Goal: Connect with others: Connect with others

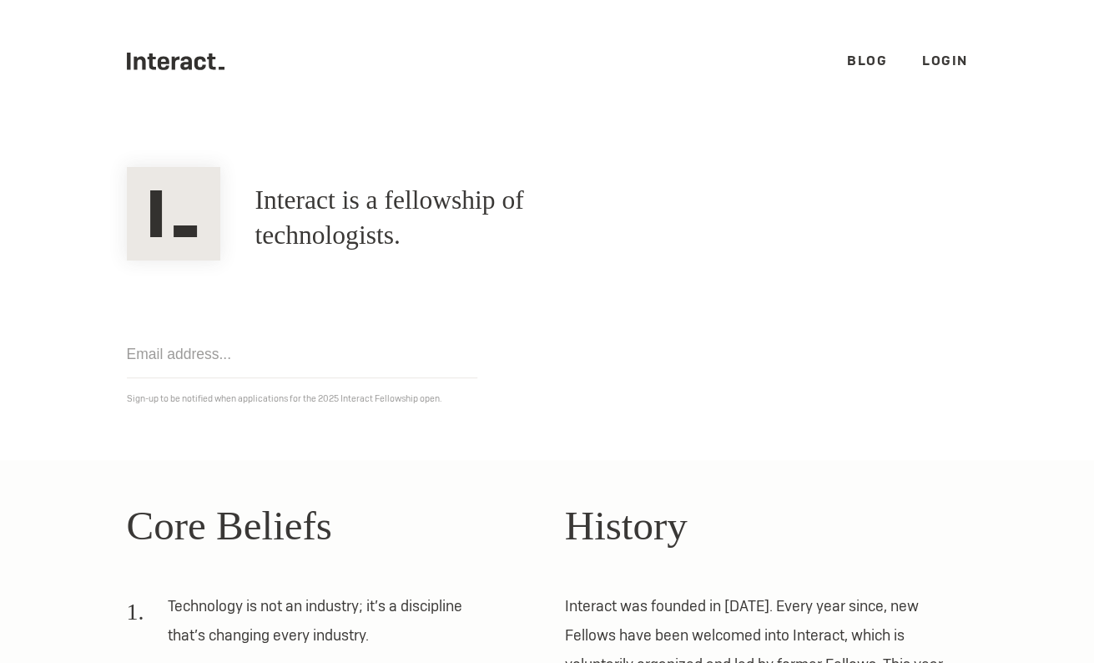
click at [935, 60] on link "Login" at bounding box center [945, 61] width 46 height 18
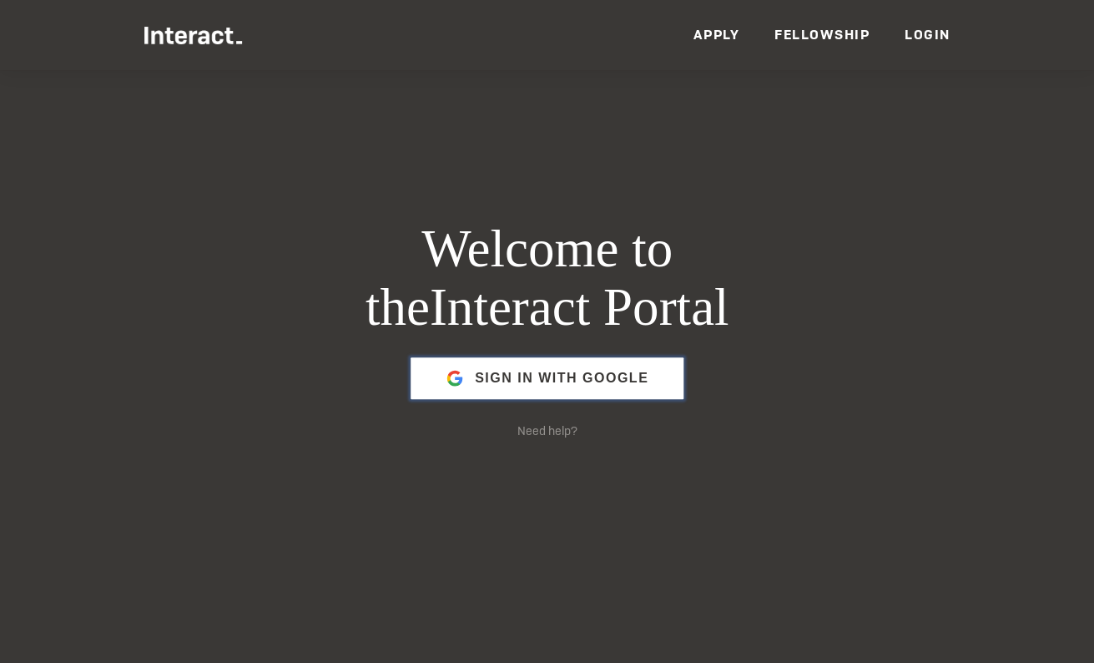
click at [507, 379] on span "Sign in with Google" at bounding box center [562, 378] width 174 height 40
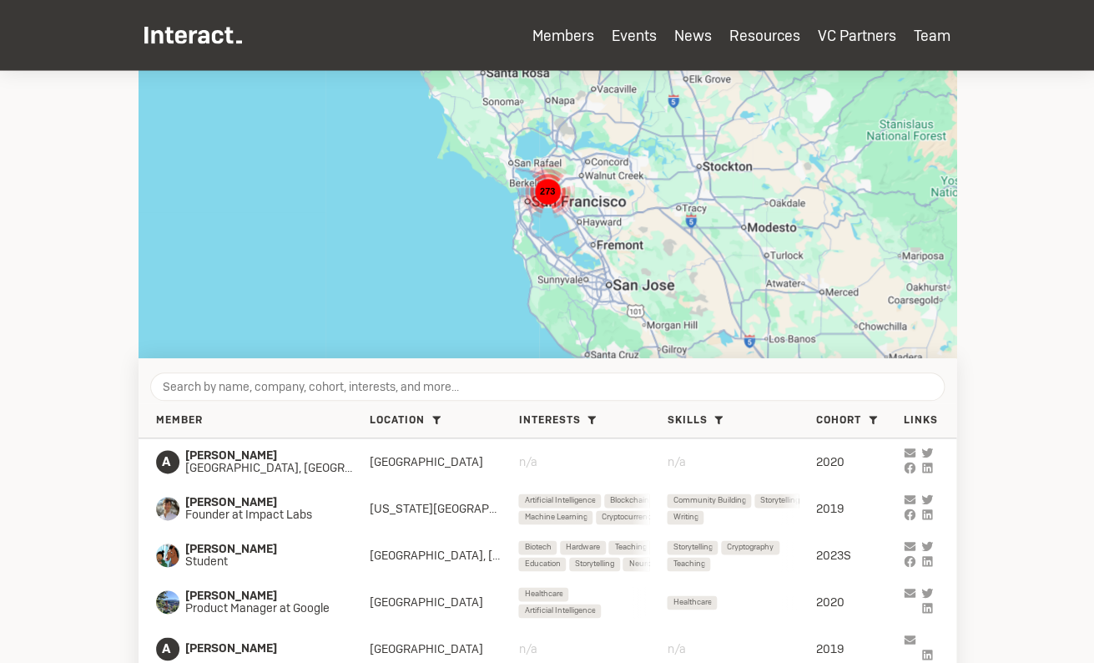
scroll to position [395, 0]
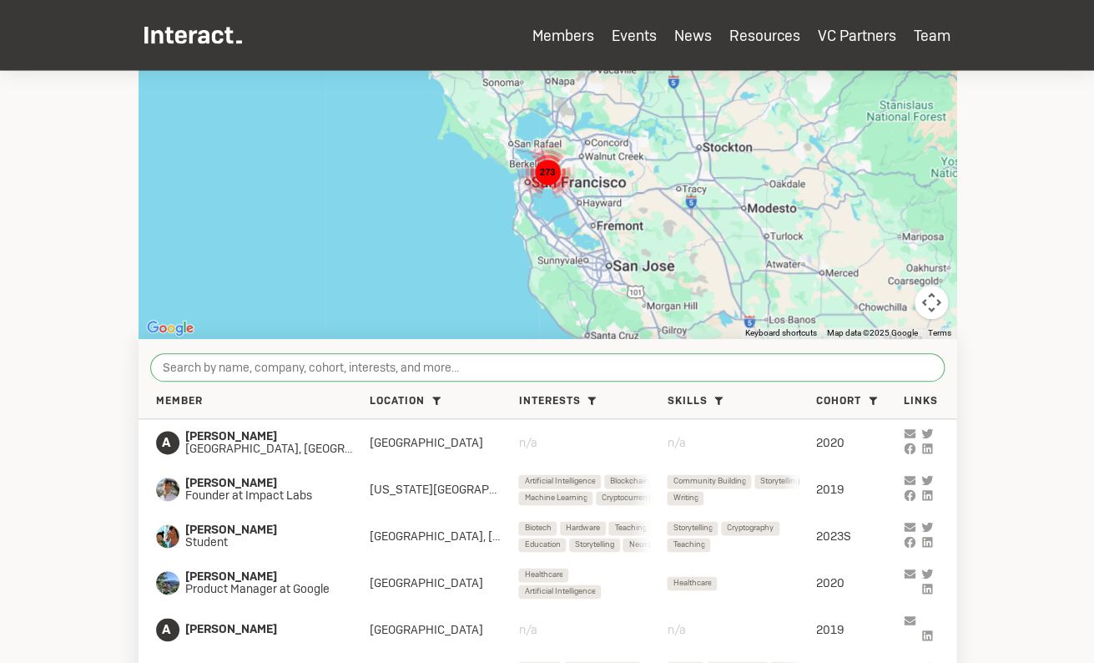
click at [456, 374] on input "search" at bounding box center [547, 367] width 794 height 28
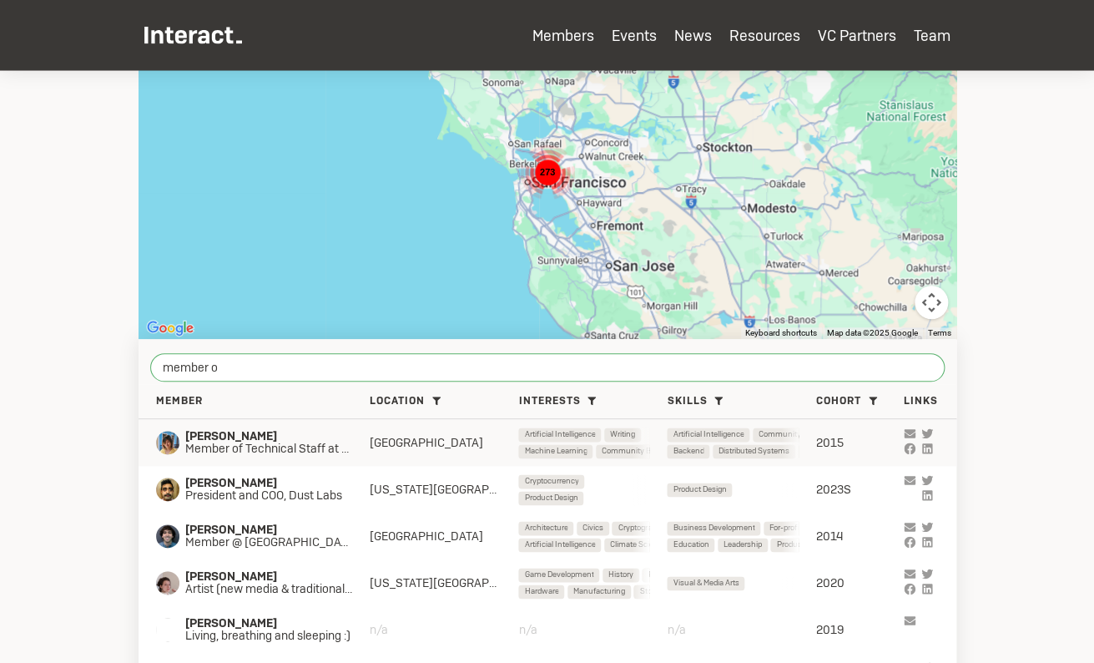
type input "member o"
click at [295, 426] on div "[PERSON_NAME] Member of Technical Staff at OpenAI SF Bay Area Artificial Intell…" at bounding box center [548, 442] width 818 height 47
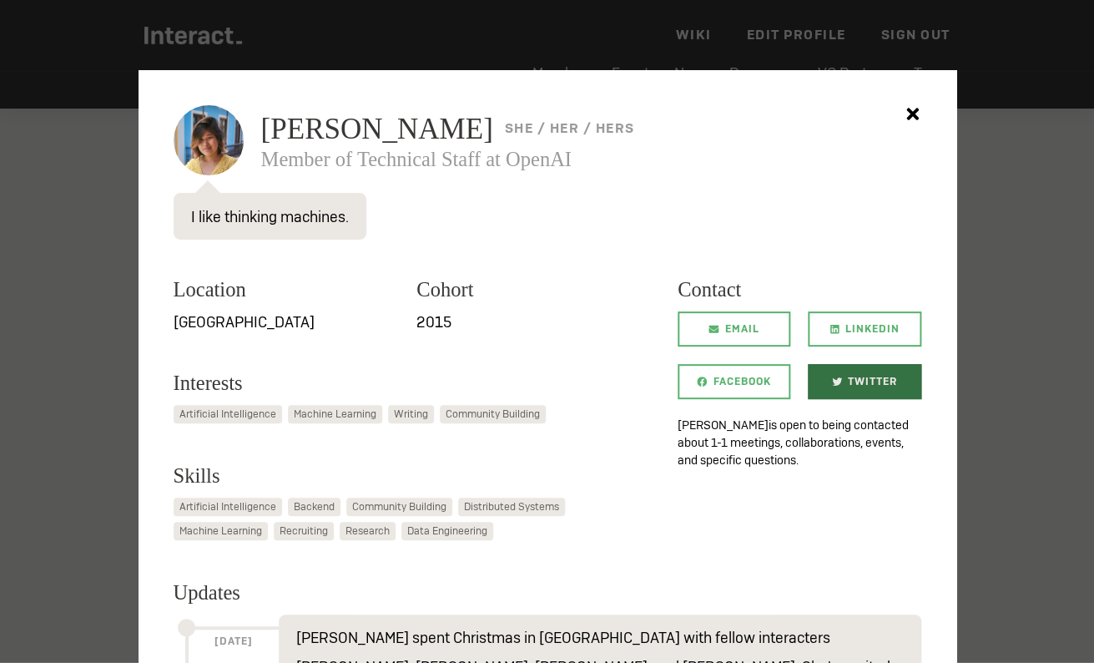
click at [840, 374] on link "Twitter" at bounding box center [864, 381] width 113 height 35
click at [63, 460] on div at bounding box center [547, 331] width 1094 height 663
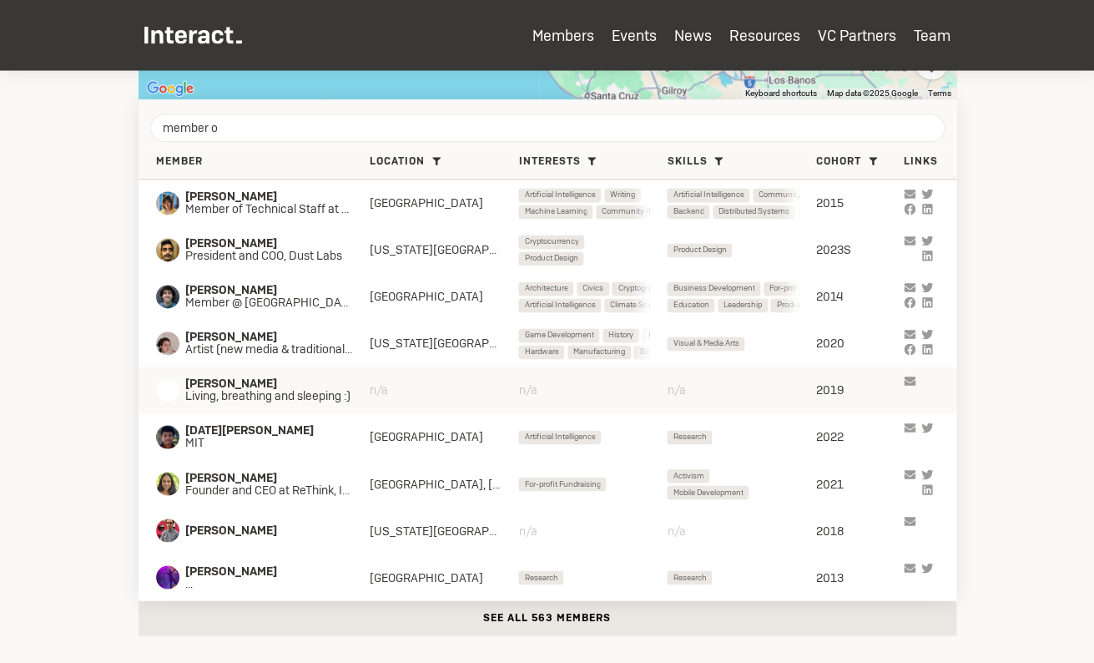
scroll to position [638, 0]
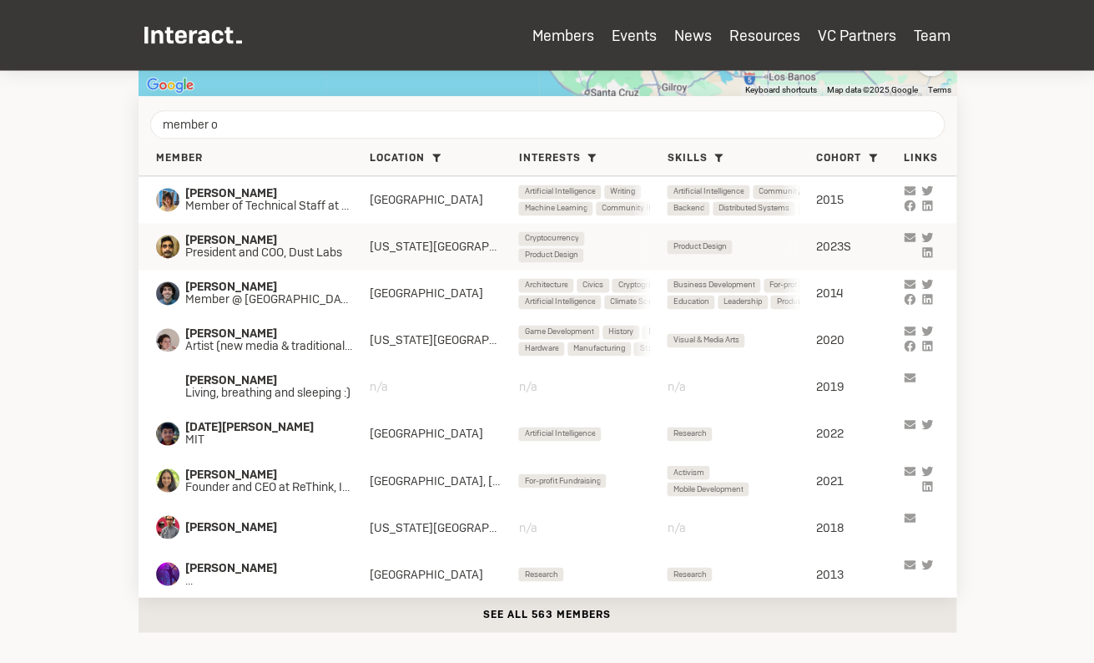
click at [253, 247] on span "President and COO, Dust Labs" at bounding box center [272, 252] width 174 height 13
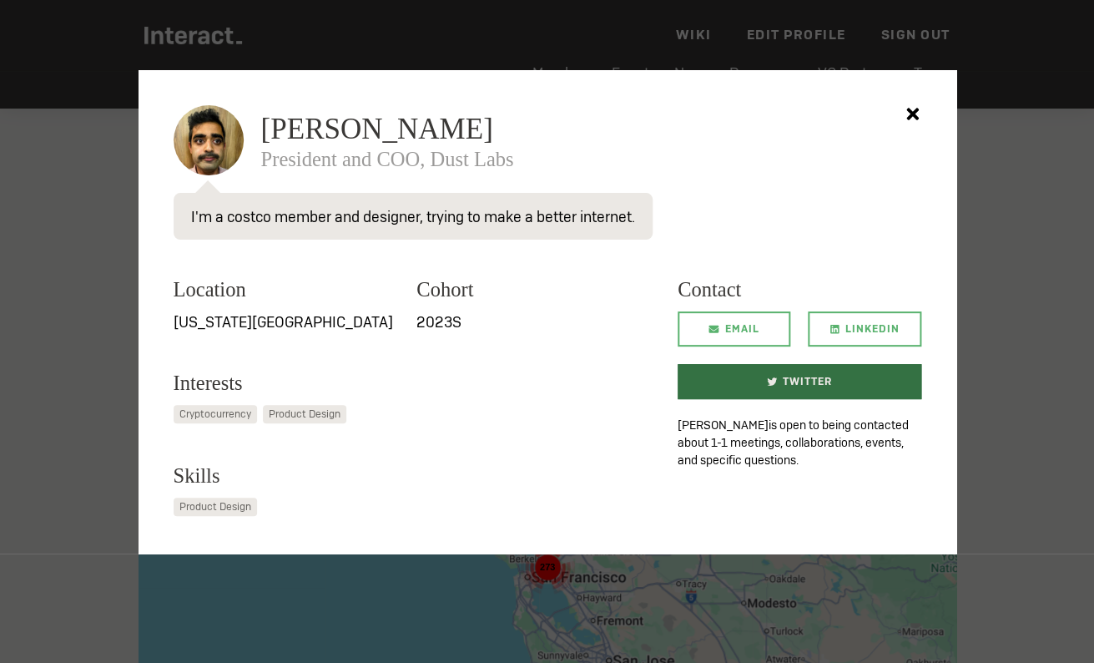
click at [735, 386] on link "Twitter" at bounding box center [800, 381] width 244 height 35
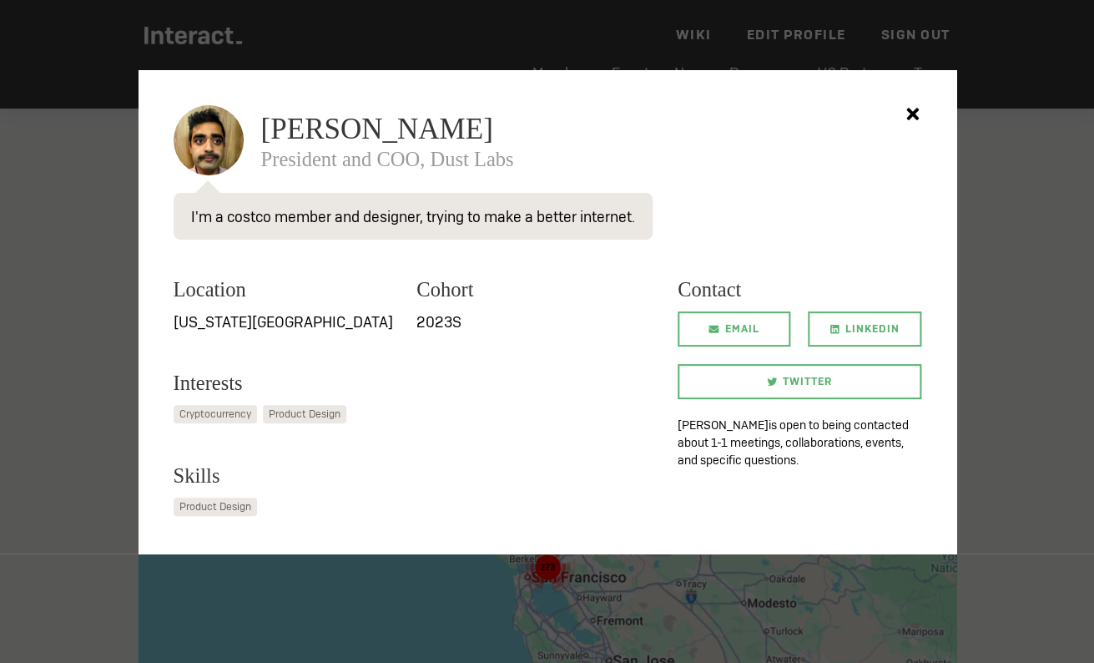
click at [109, 569] on div at bounding box center [547, 331] width 1094 height 663
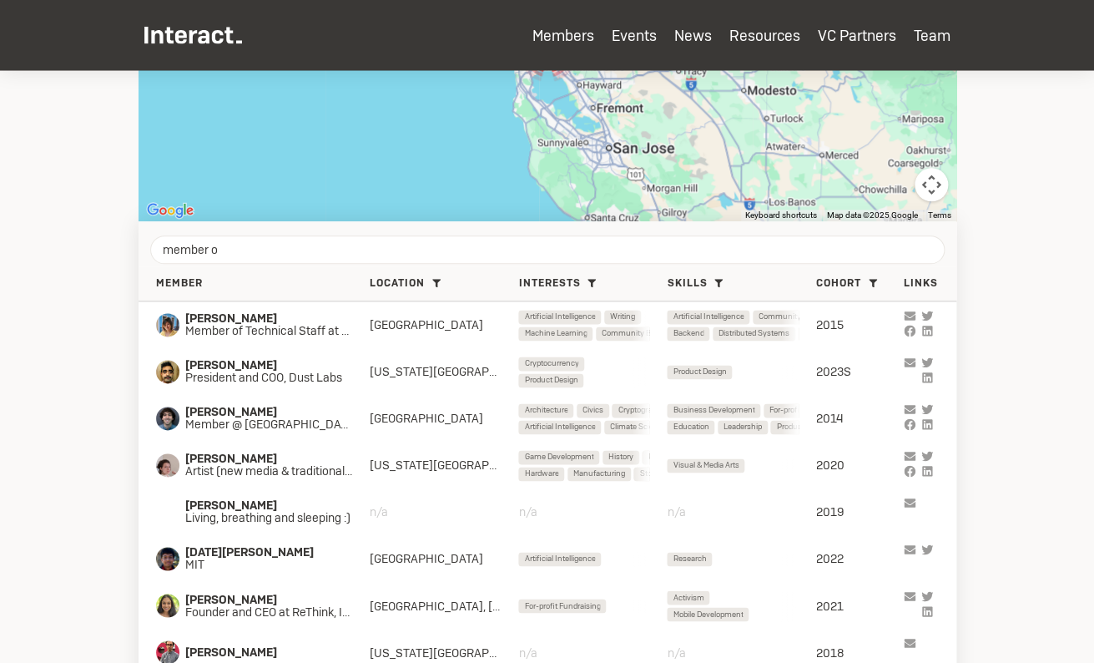
scroll to position [583, 0]
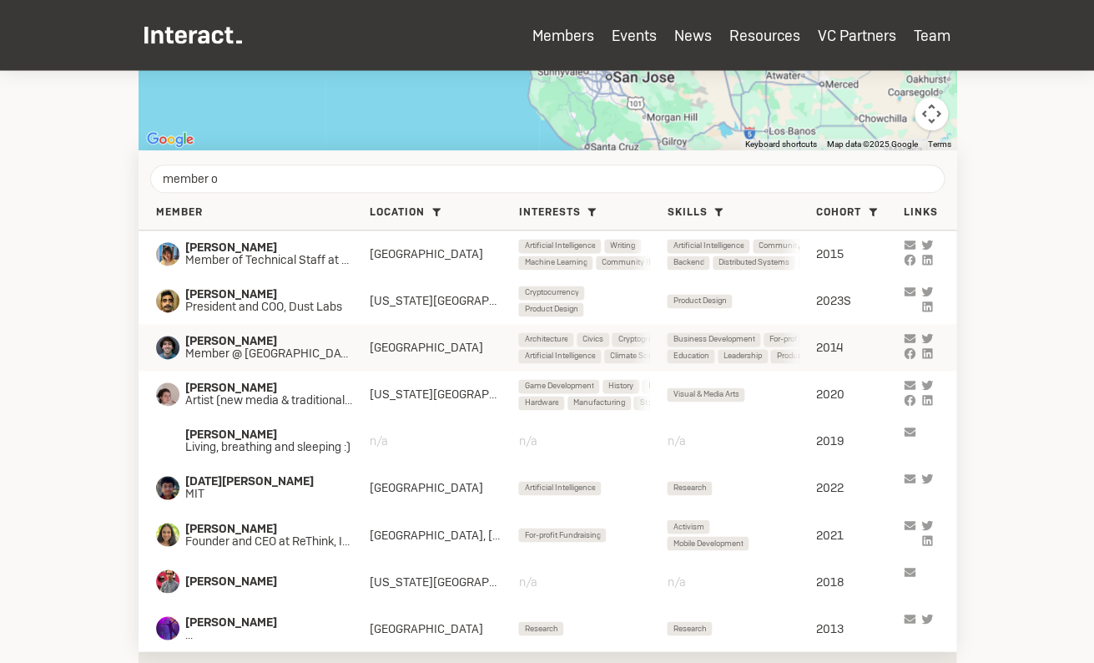
click at [273, 347] on span "Charlie Stigler" at bounding box center [277, 341] width 185 height 13
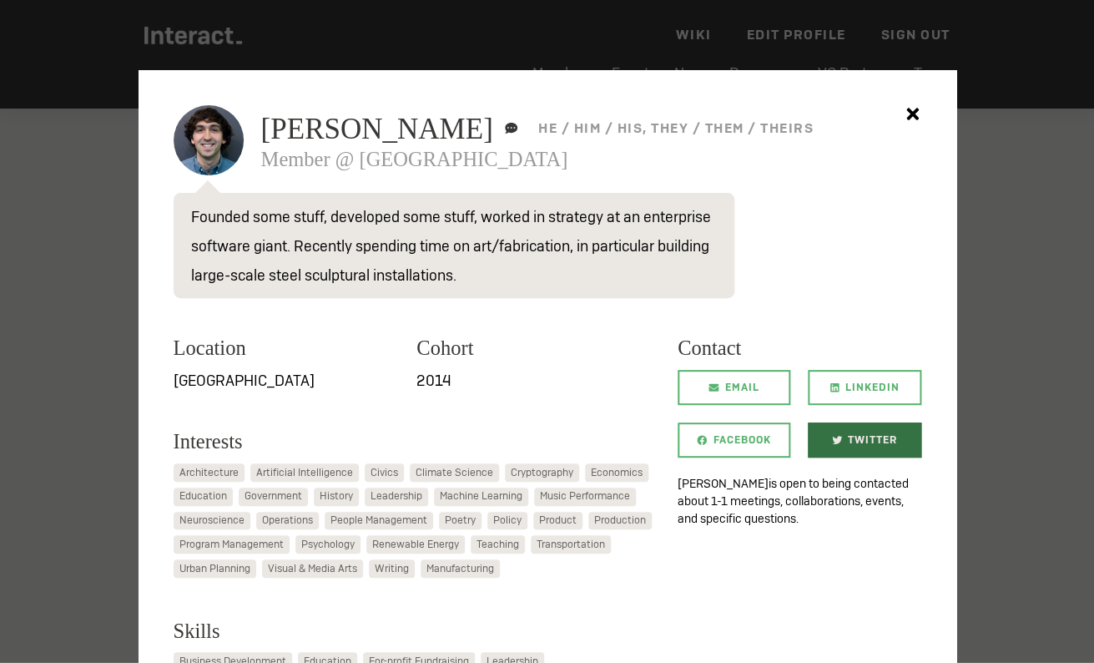
click at [865, 433] on span "Twitter" at bounding box center [872, 439] width 49 height 35
click at [74, 350] on div at bounding box center [547, 331] width 1094 height 663
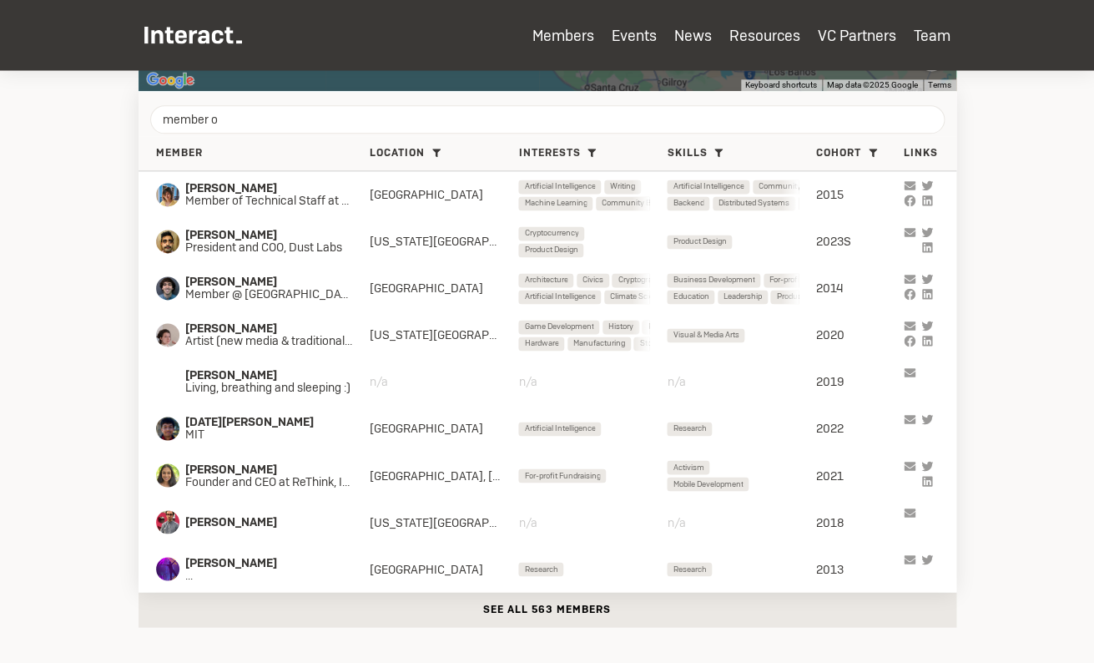
scroll to position [674, 0]
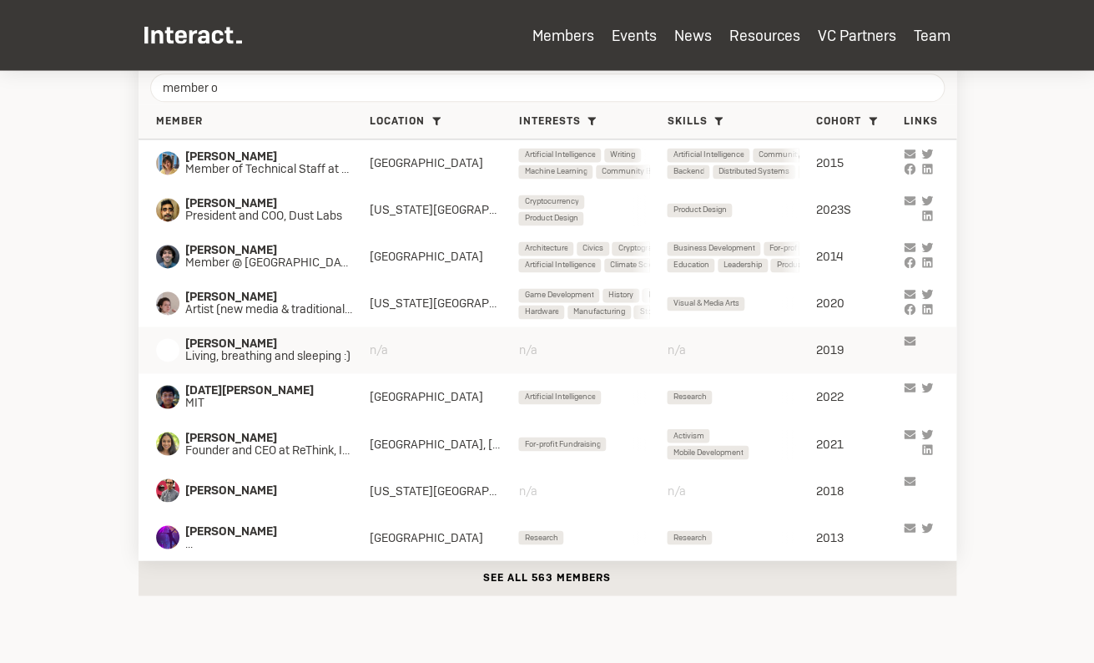
click at [264, 349] on span "Cyrus Tabrizi" at bounding box center [276, 343] width 183 height 13
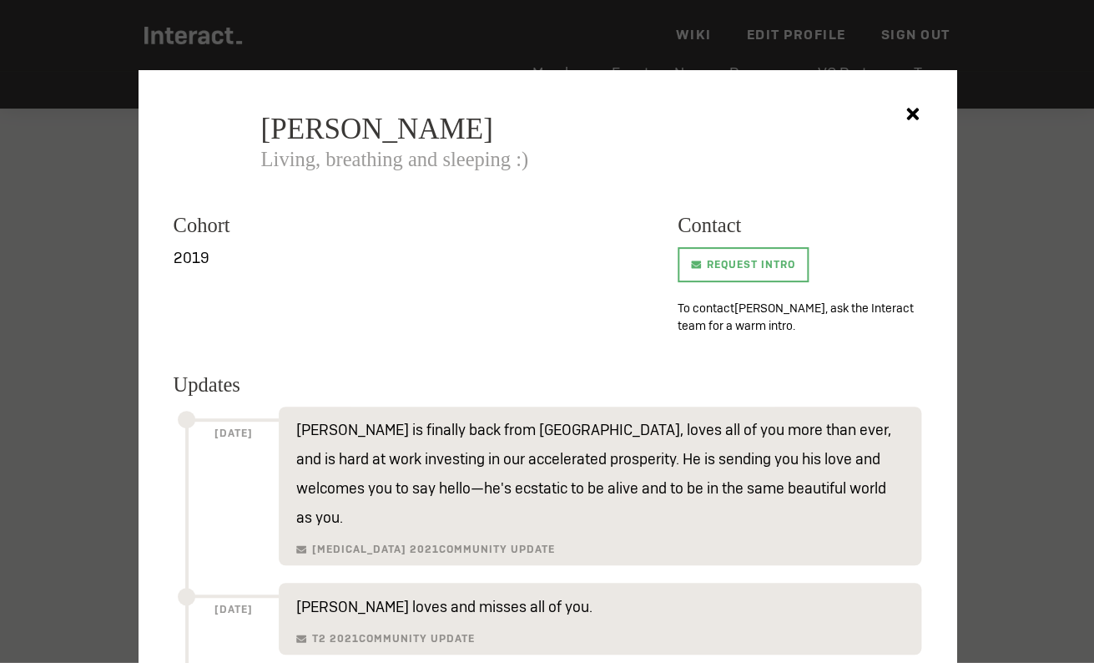
click at [97, 244] on div at bounding box center [547, 331] width 1094 height 663
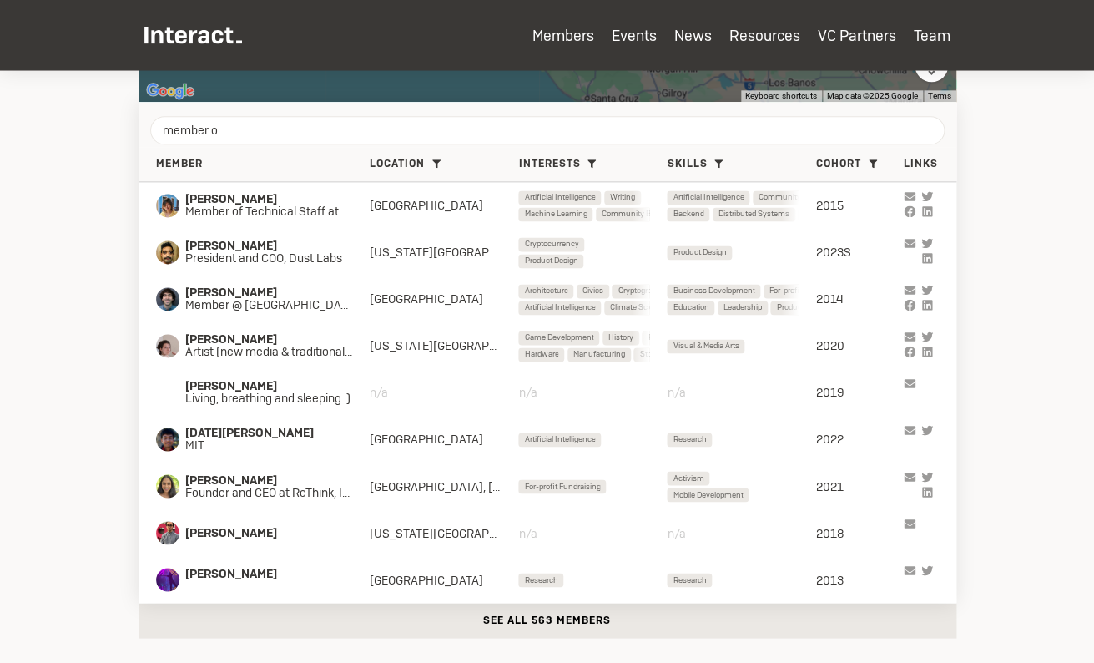
scroll to position [775, 0]
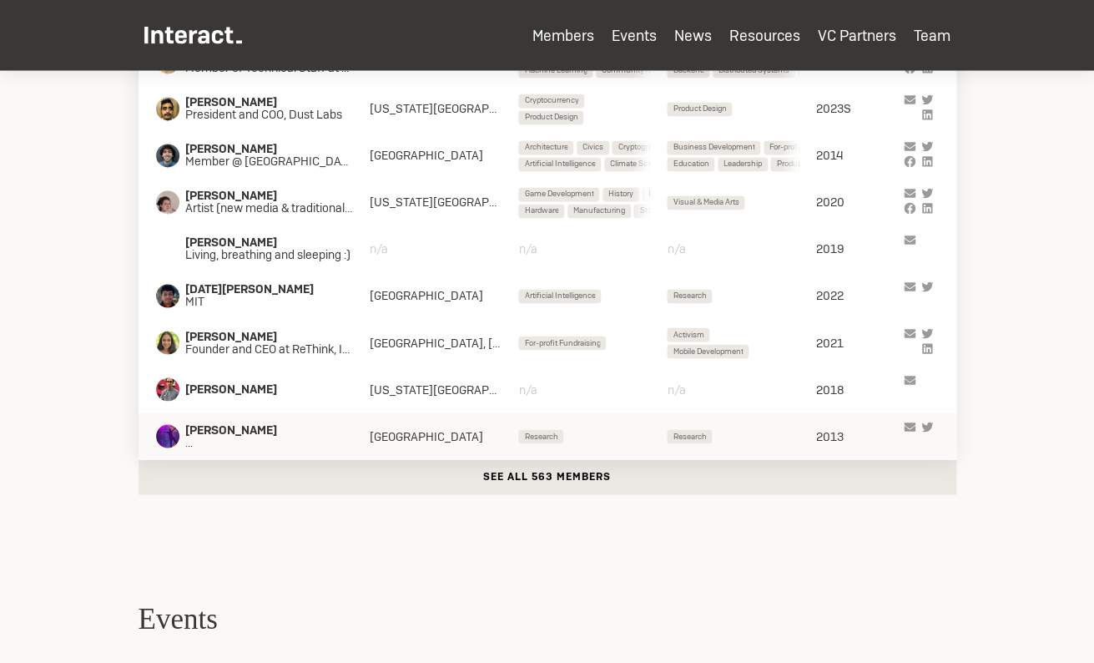
click at [330, 451] on div "Sebastien Zany ... SF Bay Area Research Research 2013" at bounding box center [548, 435] width 818 height 47
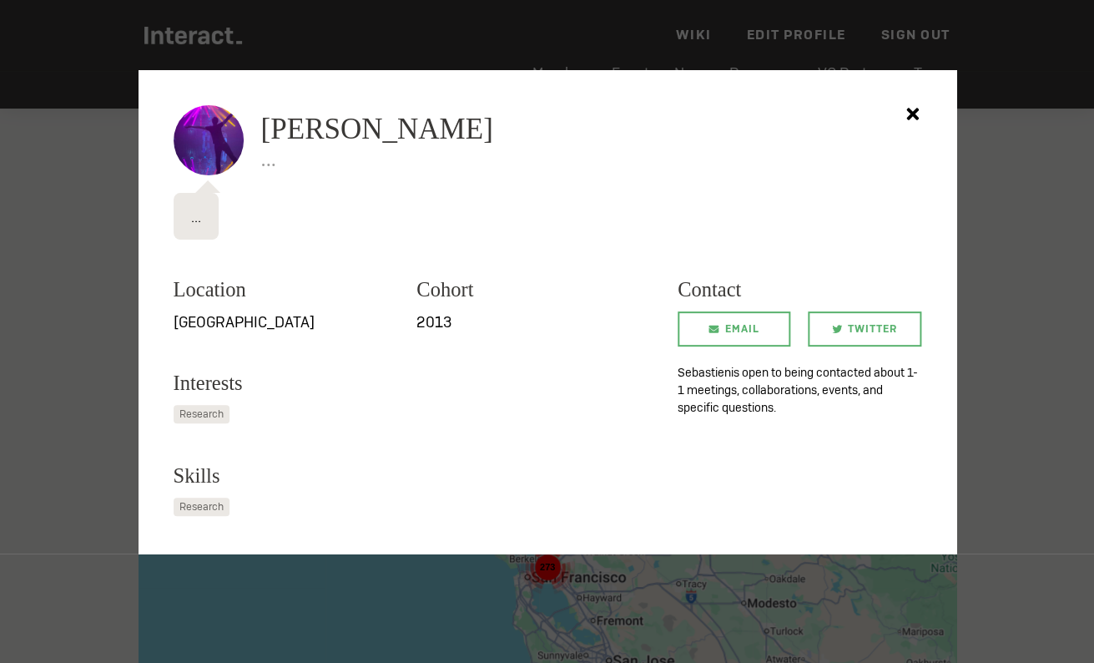
click at [184, 585] on div at bounding box center [547, 331] width 1094 height 663
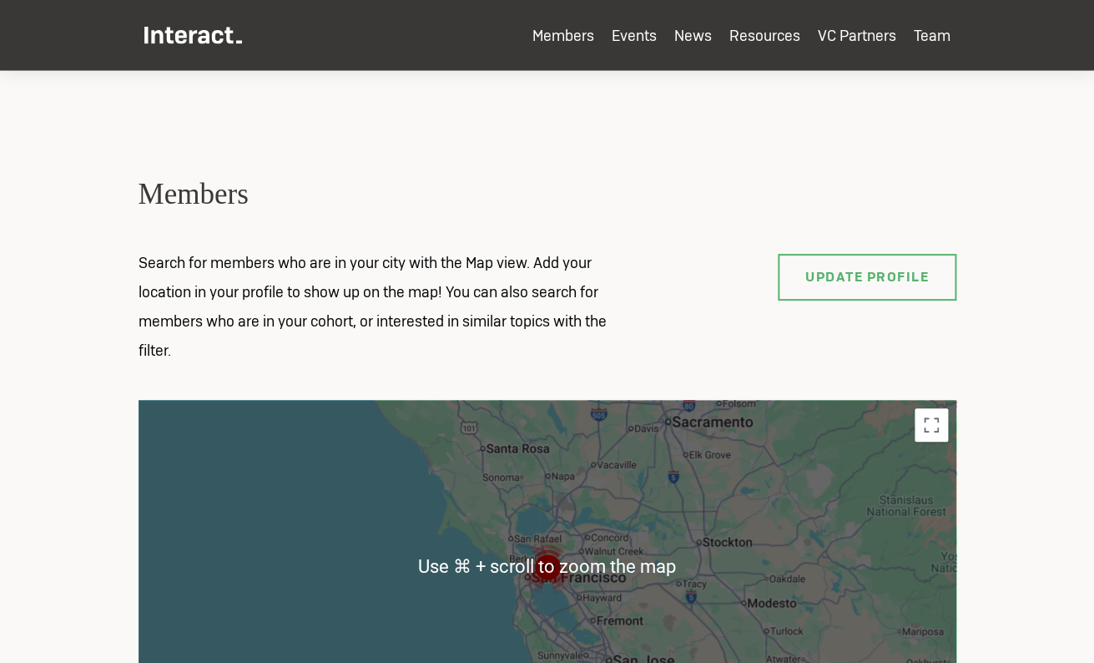
scroll to position [607, 0]
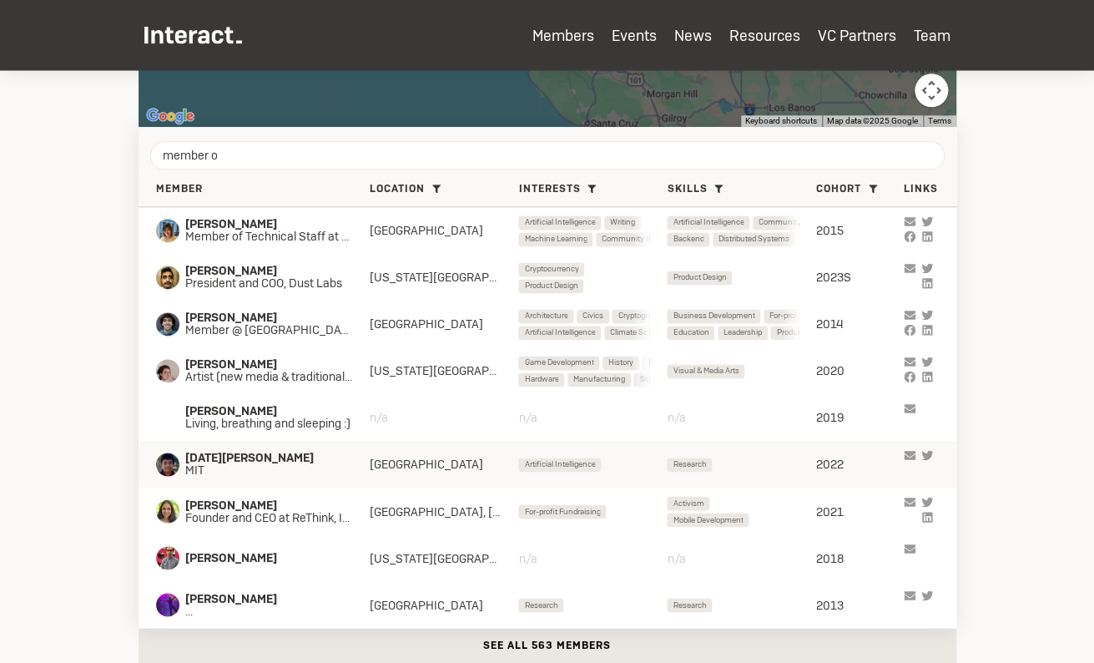
click at [248, 471] on span "MIT" at bounding box center [263, 470] width 156 height 13
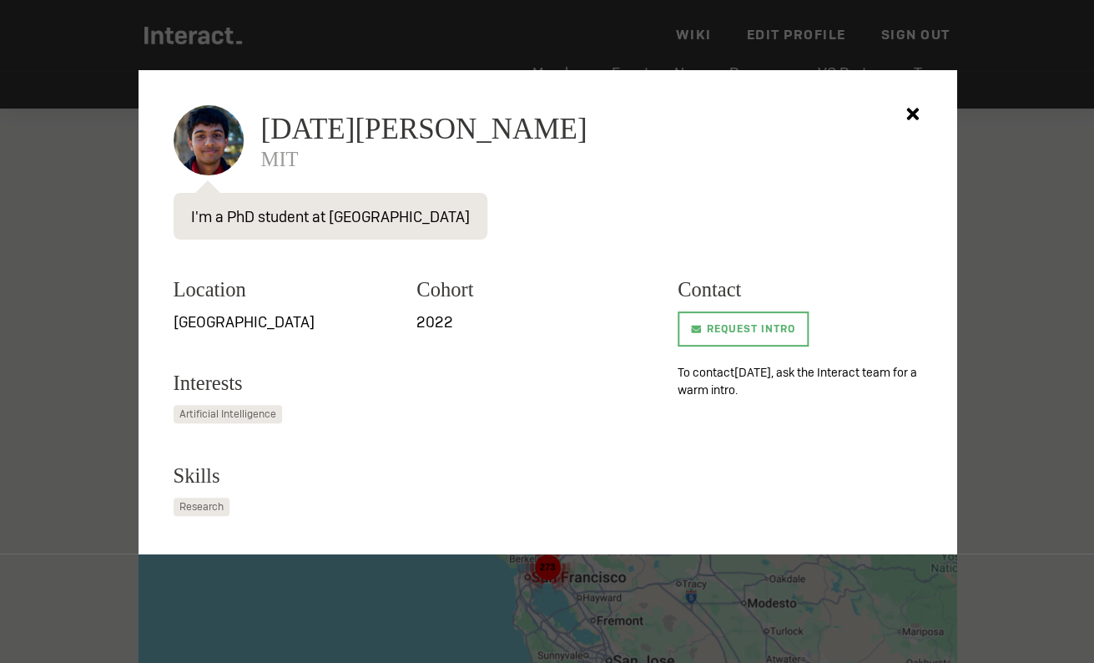
click at [261, 134] on span "Kartik Chandra" at bounding box center [424, 128] width 326 height 29
drag, startPoint x: 261, startPoint y: 134, endPoint x: 518, endPoint y: 134, distance: 257.0
click at [518, 134] on h2 "Kartik Chandra" at bounding box center [591, 124] width 660 height 38
click at [47, 303] on div at bounding box center [547, 331] width 1094 height 663
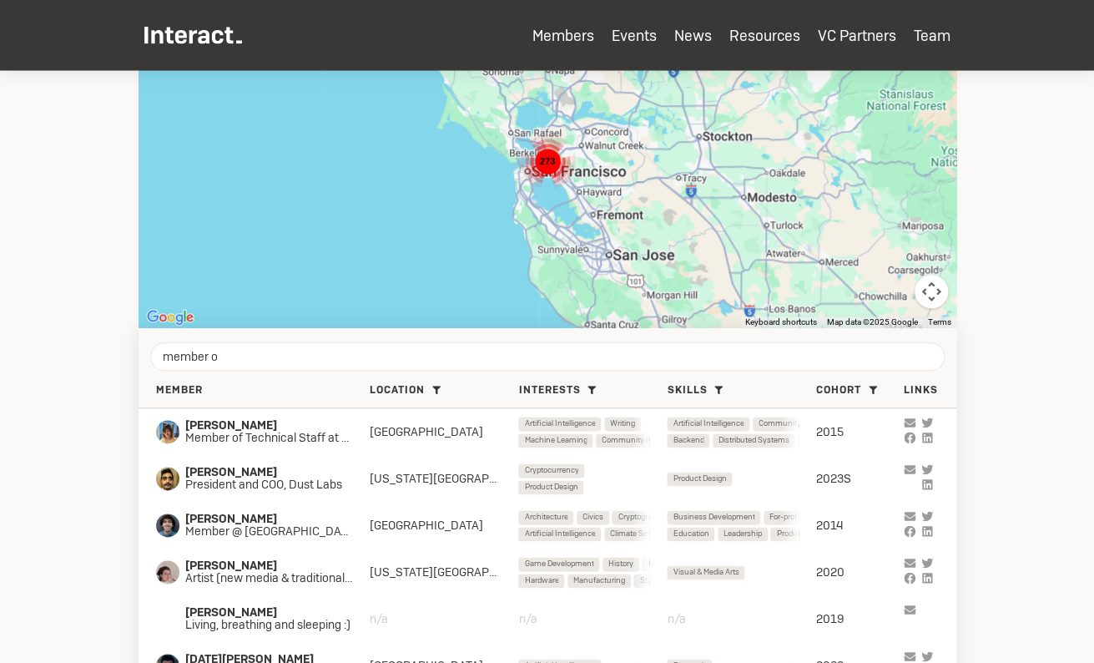
scroll to position [713, 0]
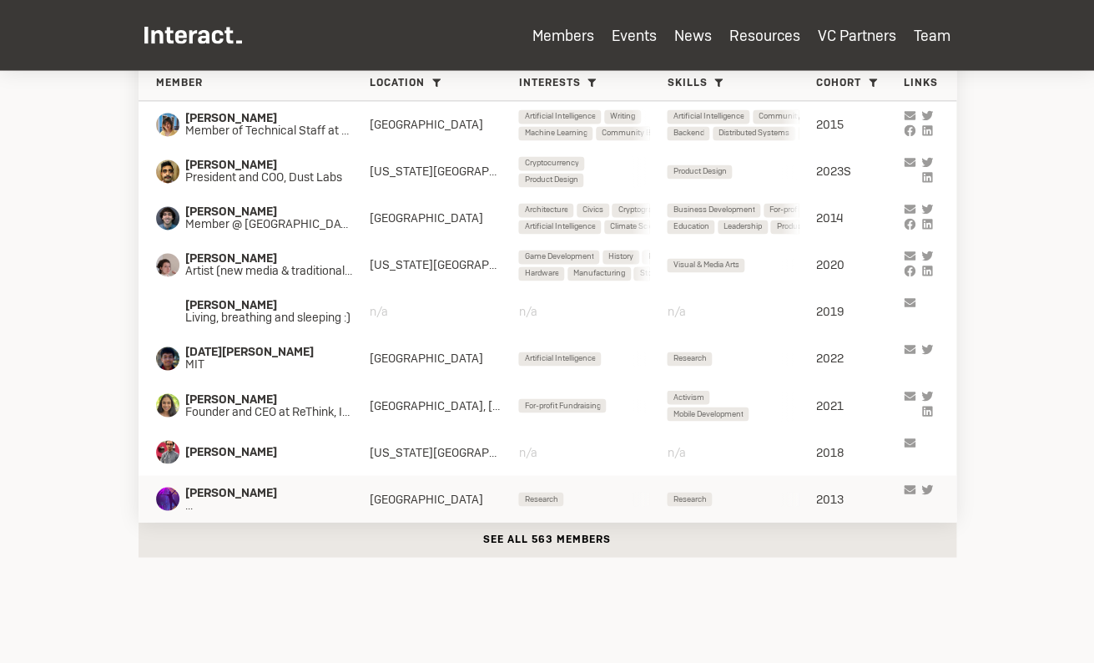
click at [265, 521] on div "Sebastien Zany ... SF Bay Area Research Research 2013" at bounding box center [548, 498] width 818 height 47
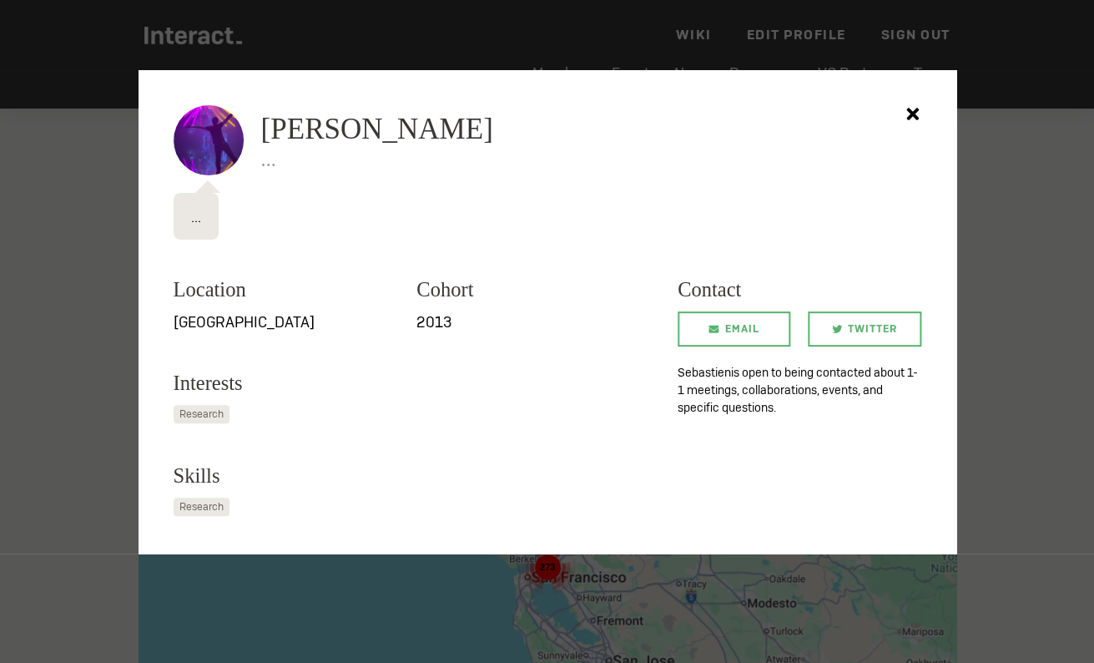
click at [152, 591] on div at bounding box center [547, 331] width 1094 height 663
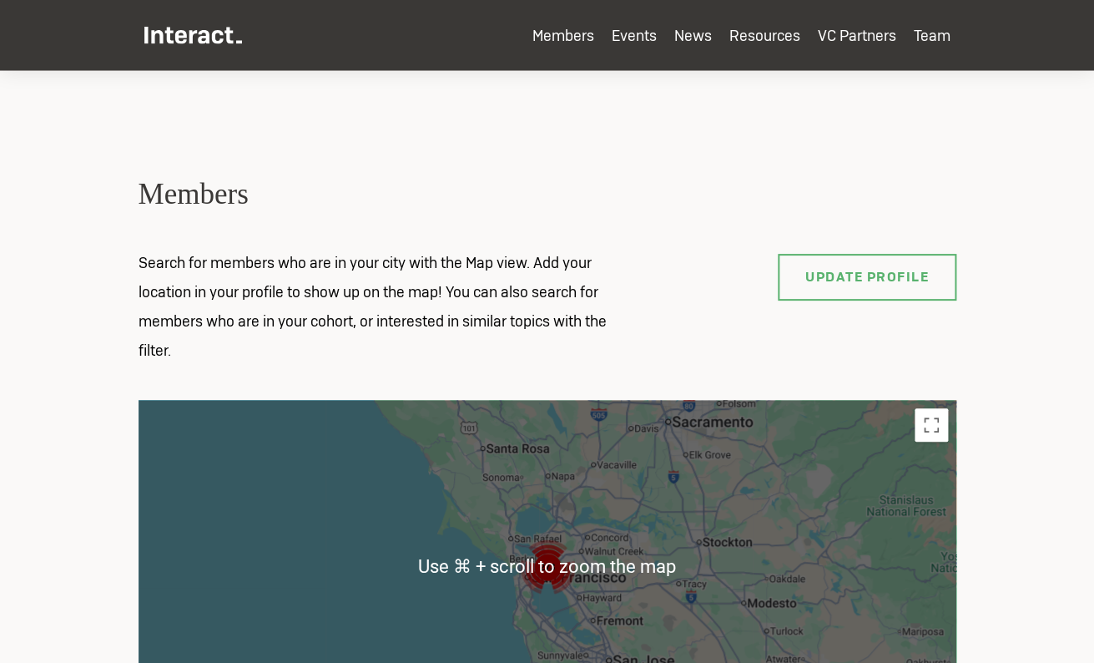
scroll to position [596, 0]
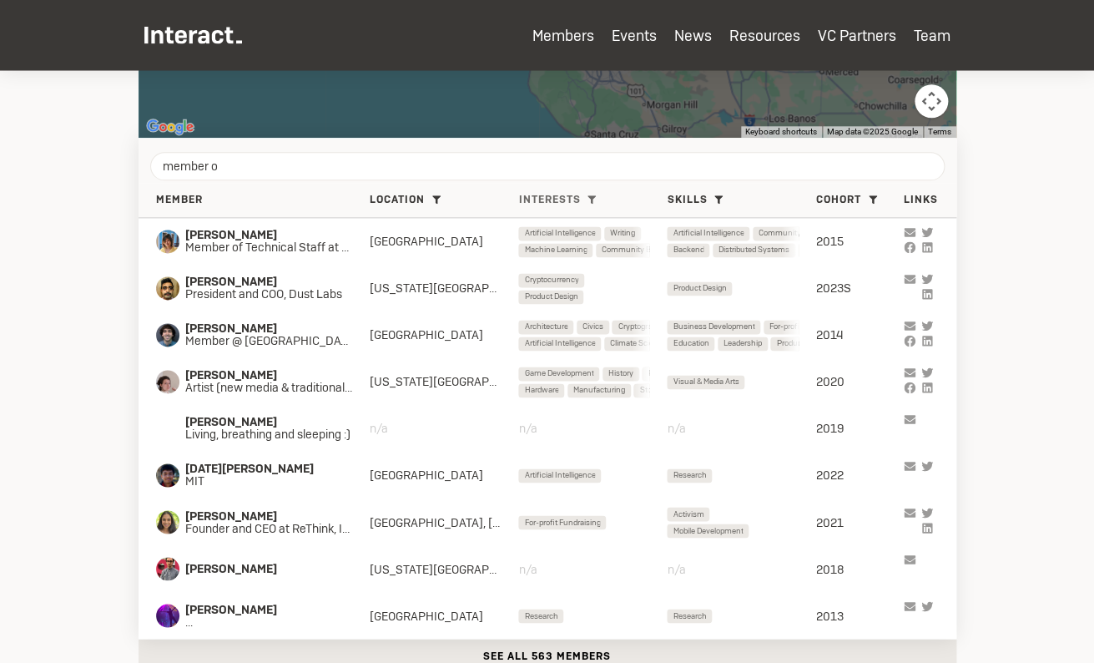
click at [563, 199] on span "Interests" at bounding box center [549, 200] width 62 height 13
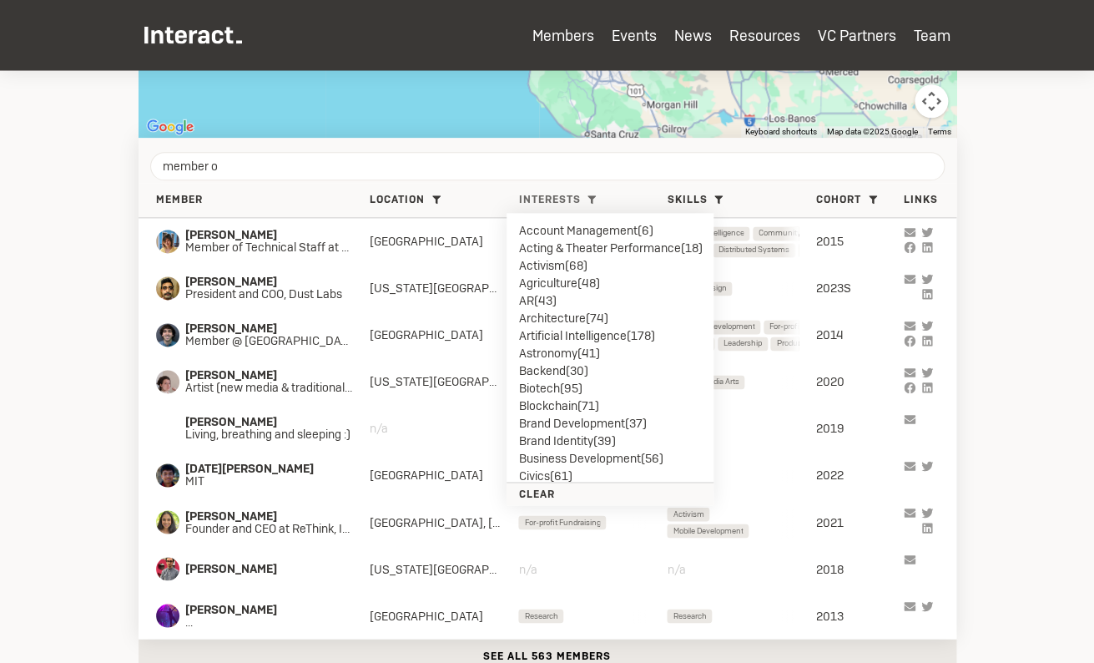
click at [547, 338] on li "Artificial Intelligence ( 178 )" at bounding box center [610, 335] width 184 height 18
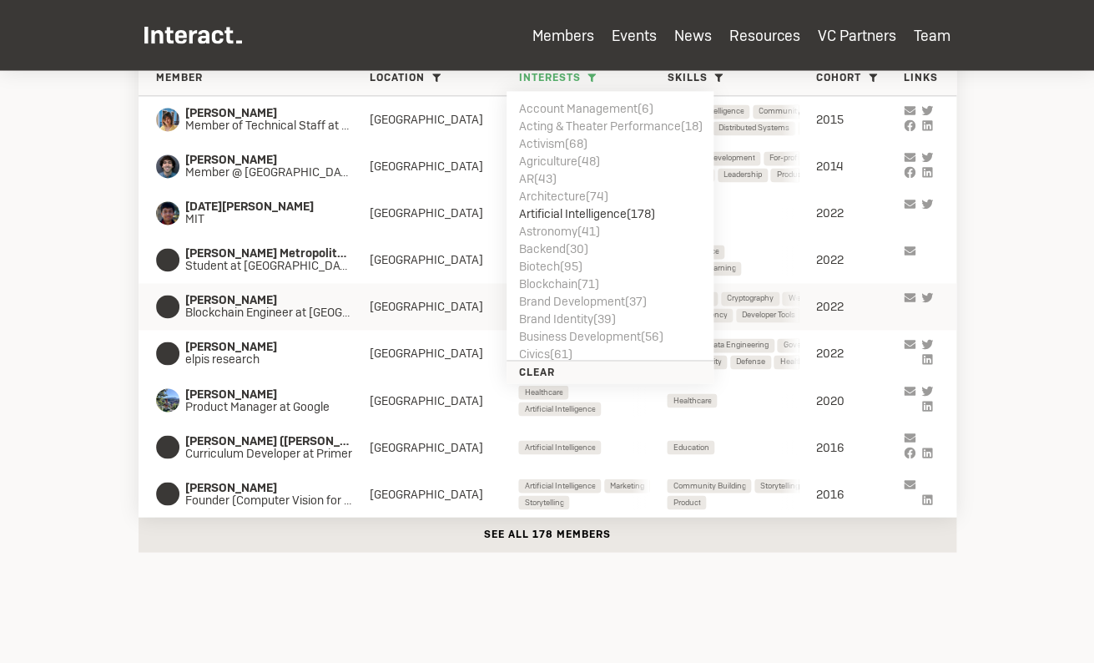
scroll to position [725, 0]
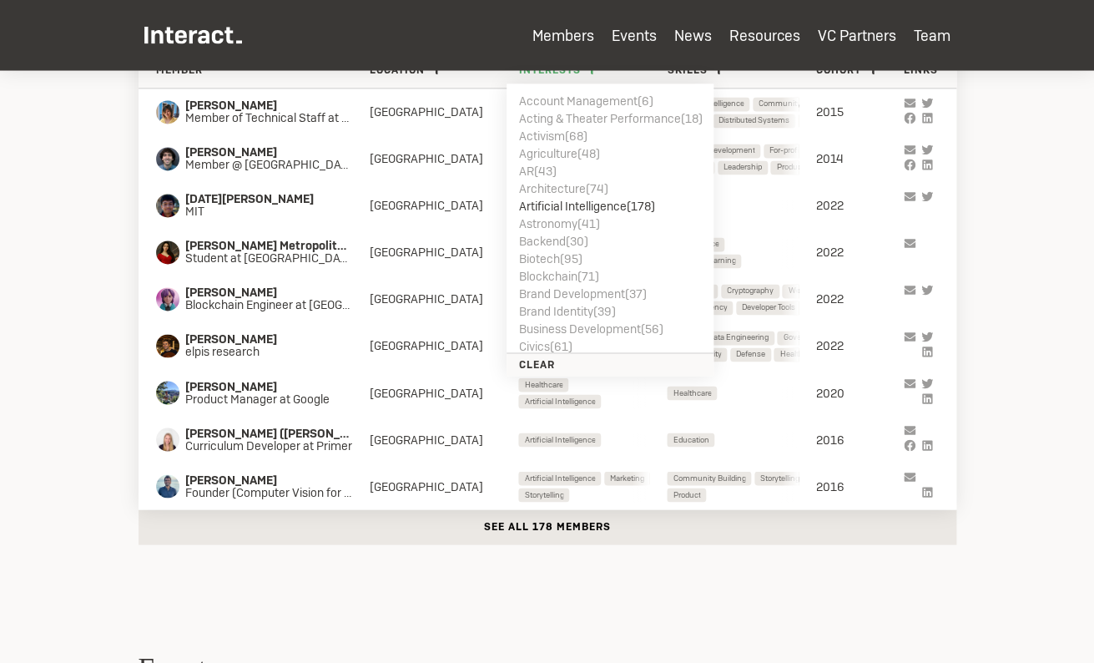
click at [273, 526] on button "See all 178 members" at bounding box center [548, 526] width 818 height 35
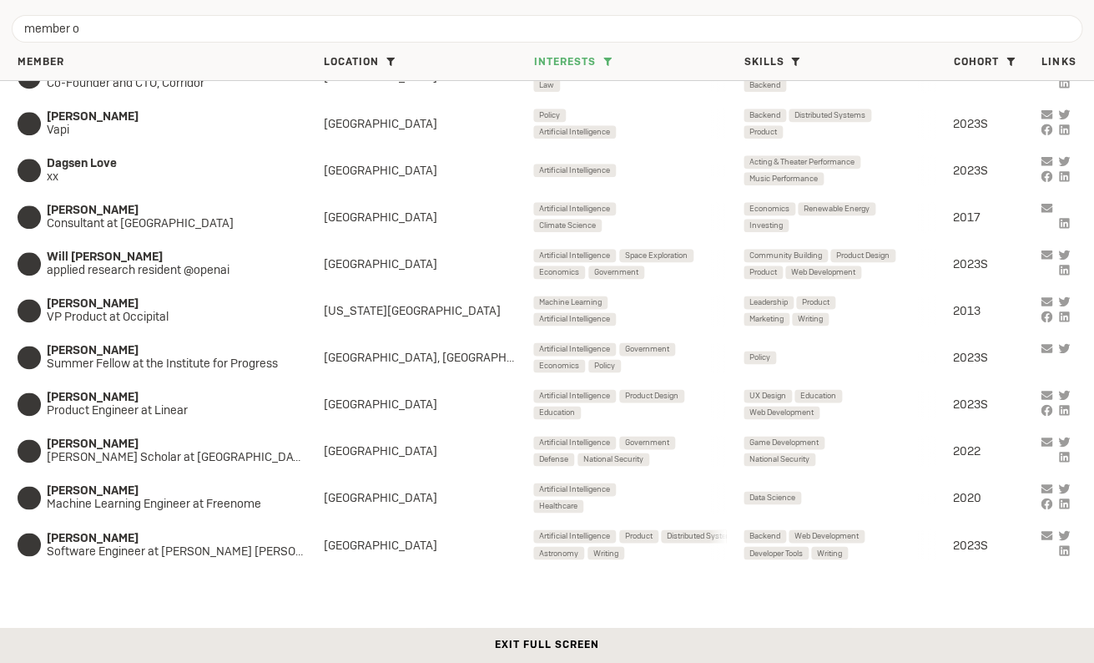
scroll to position [734, 0]
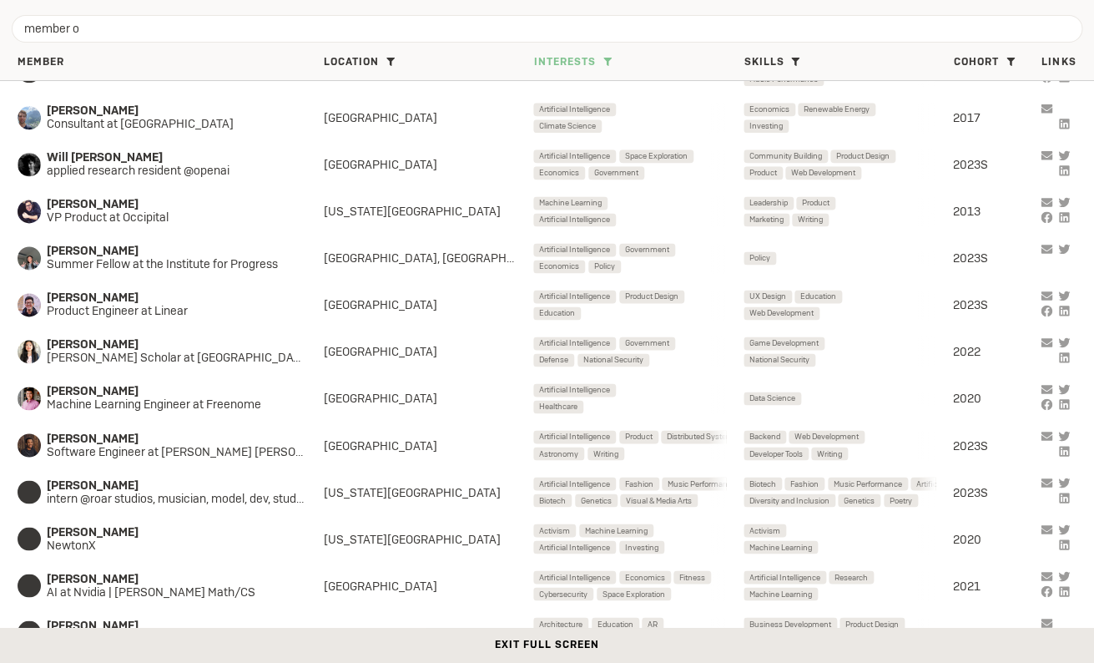
click at [560, 66] on span "Interests" at bounding box center [565, 62] width 62 height 13
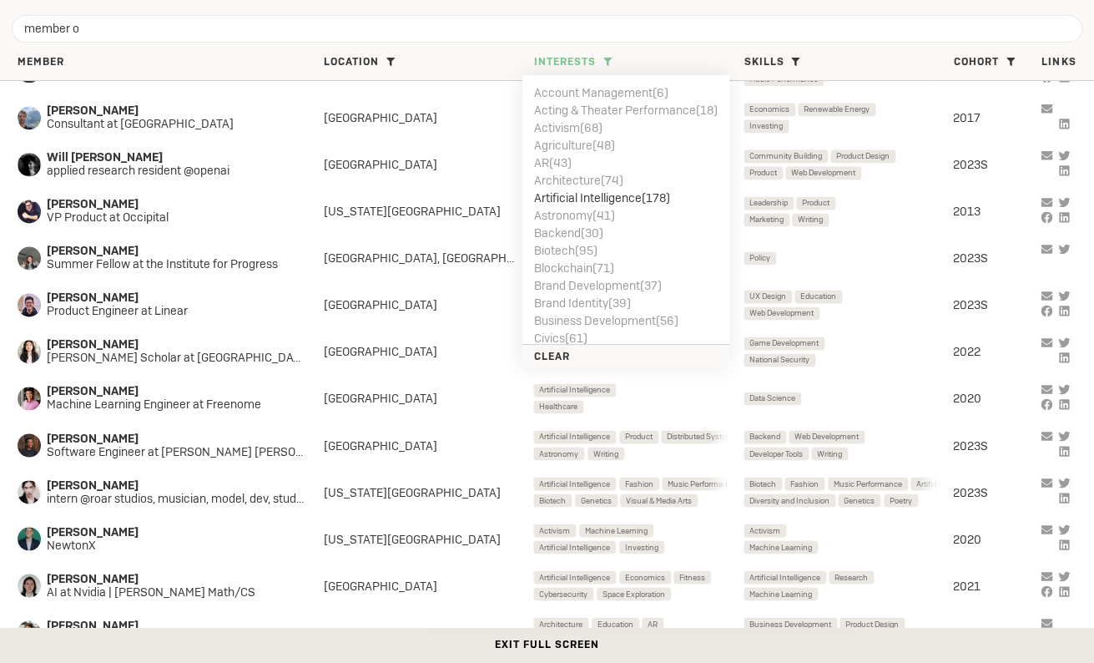
click at [568, 203] on li "Artificial Intelligence ( 178 )" at bounding box center [626, 198] width 184 height 18
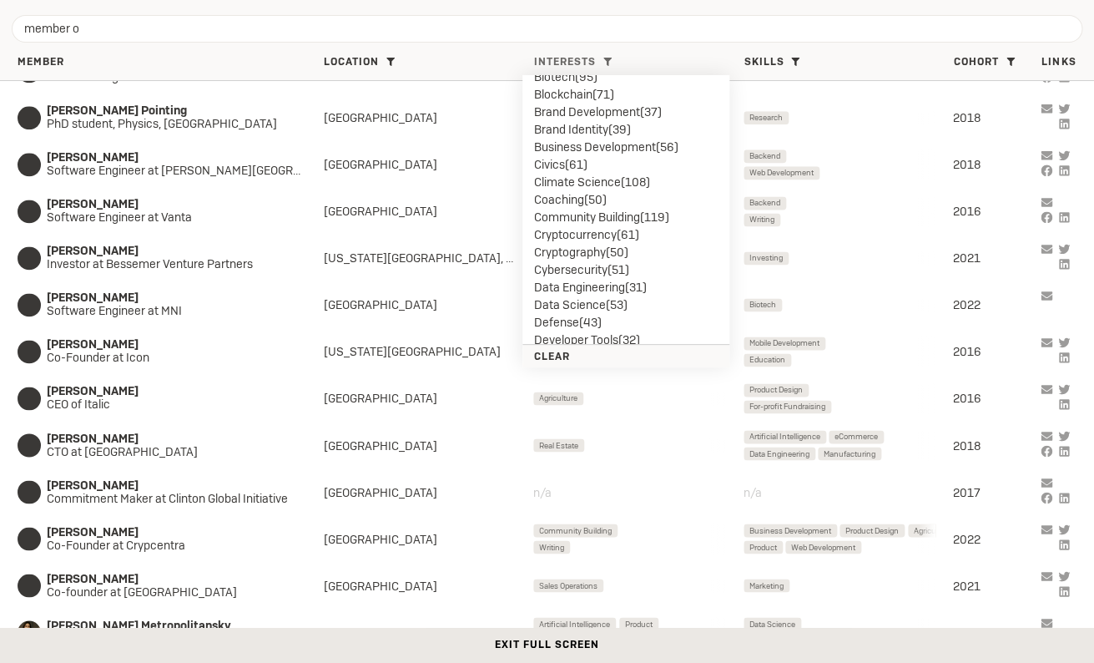
scroll to position [174, 0]
click at [575, 164] on li "Civics ( 61 )" at bounding box center [626, 163] width 184 height 18
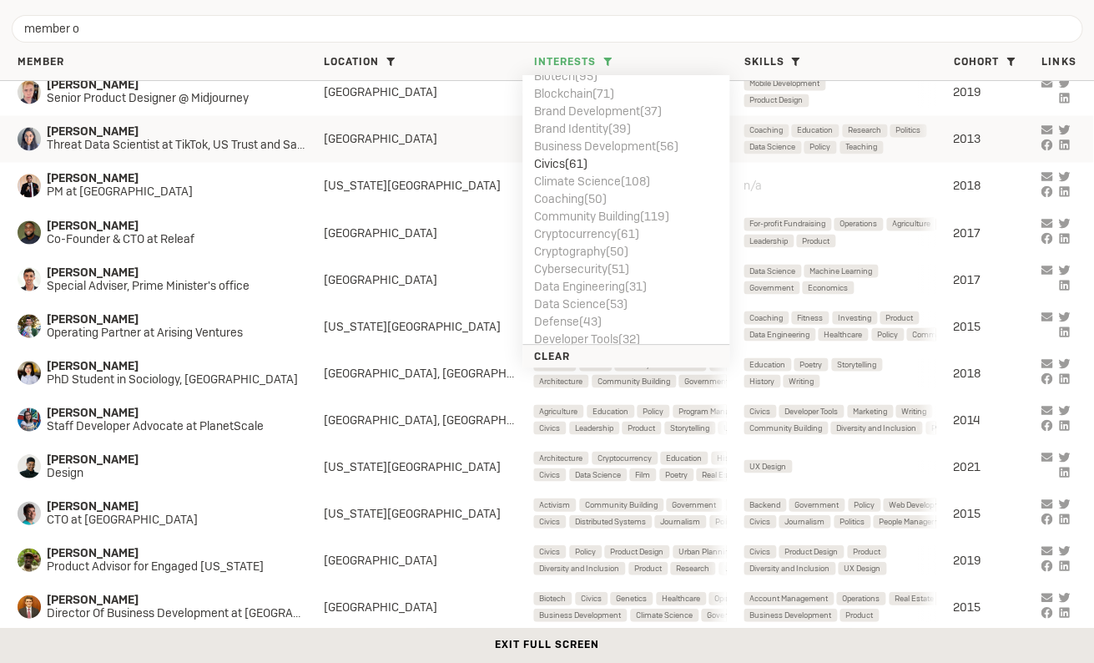
scroll to position [949, 0]
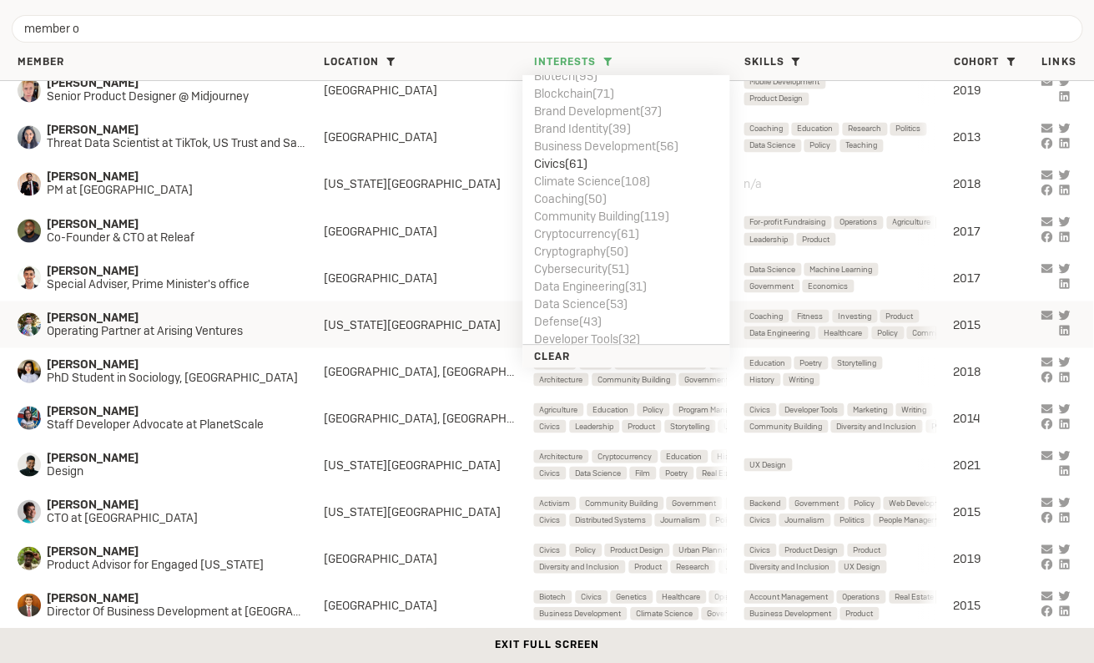
click at [163, 320] on span "Kurt Wolf" at bounding box center [171, 316] width 248 height 13
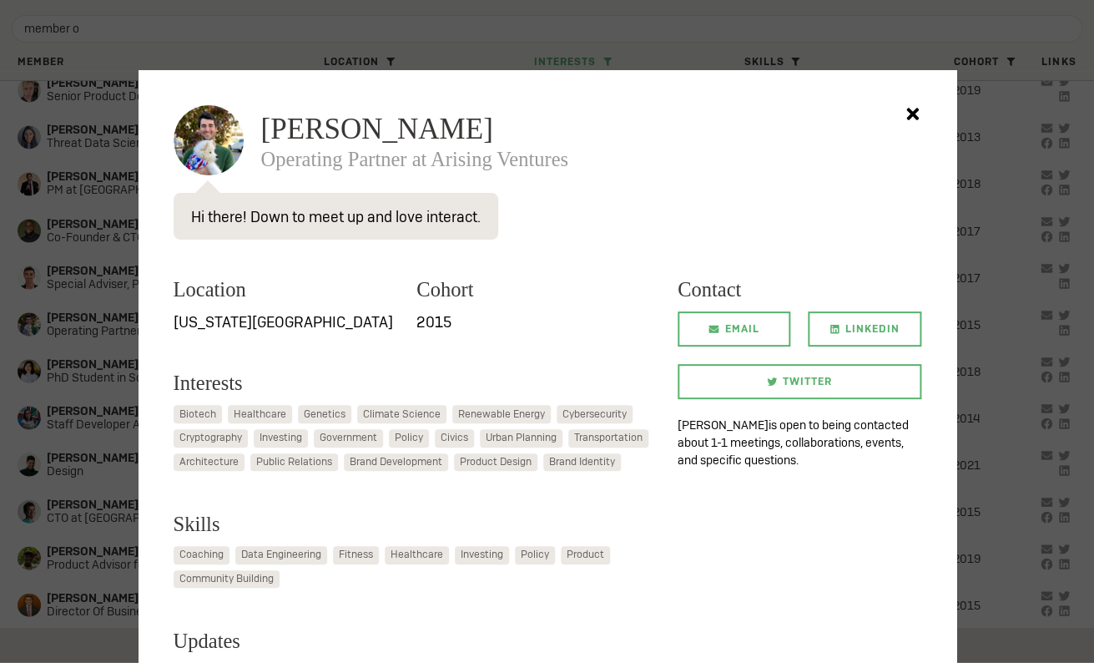
click at [96, 330] on div at bounding box center [547, 331] width 1094 height 663
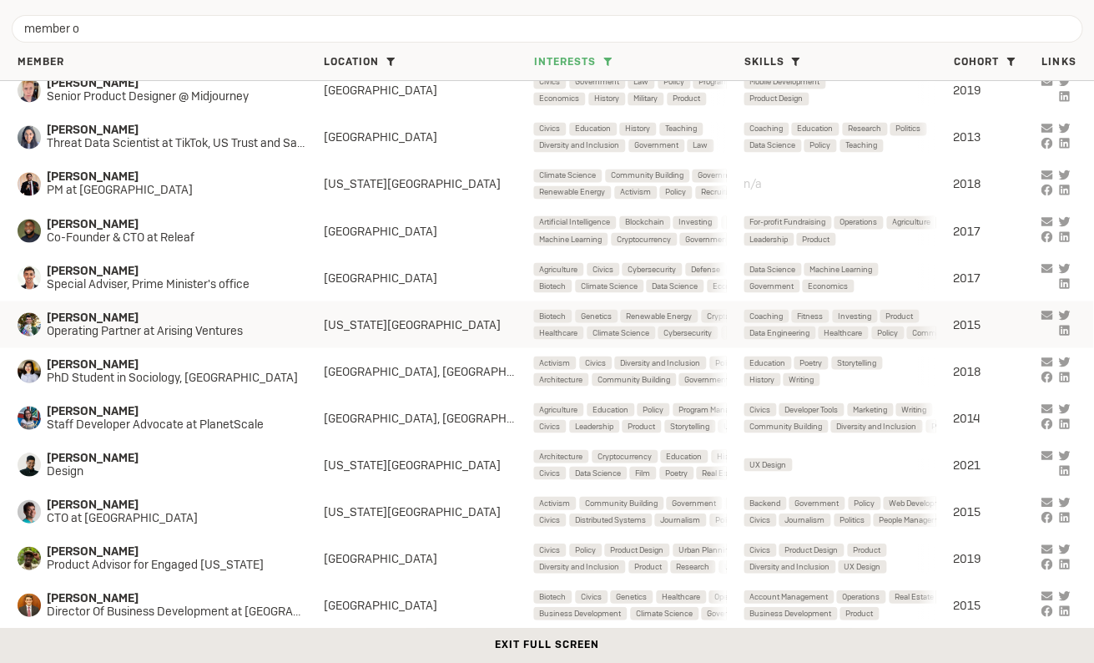
click at [145, 335] on span "Operating Partner at Arising Ventures" at bounding box center [171, 330] width 248 height 13
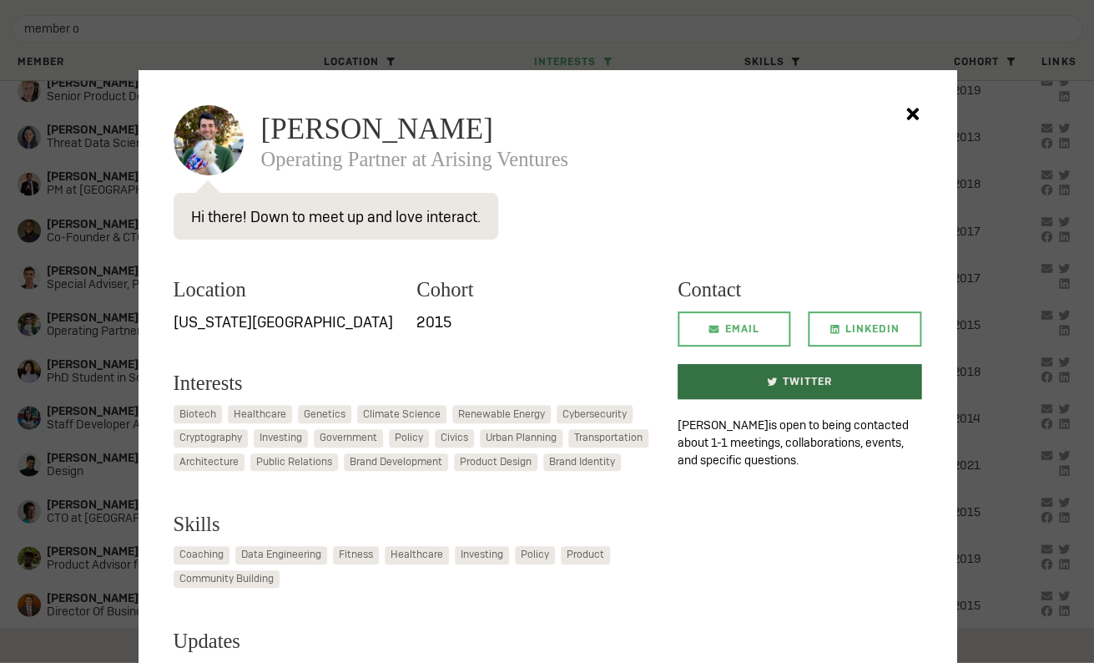
click at [857, 387] on link "Twitter" at bounding box center [800, 381] width 244 height 35
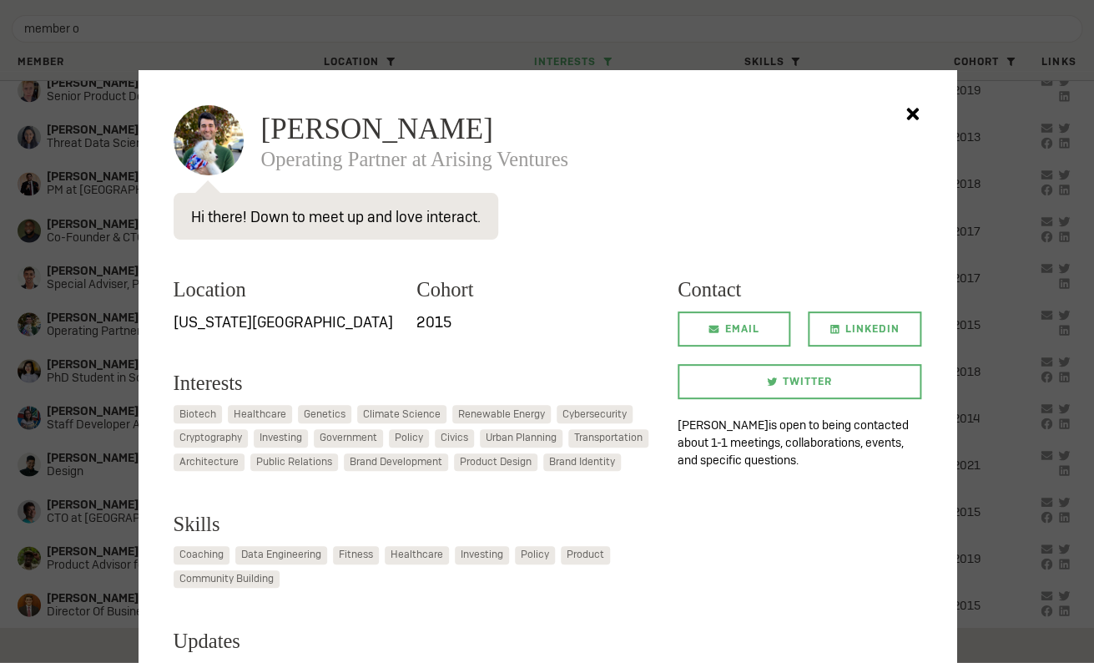
click at [57, 376] on div at bounding box center [547, 331] width 1094 height 663
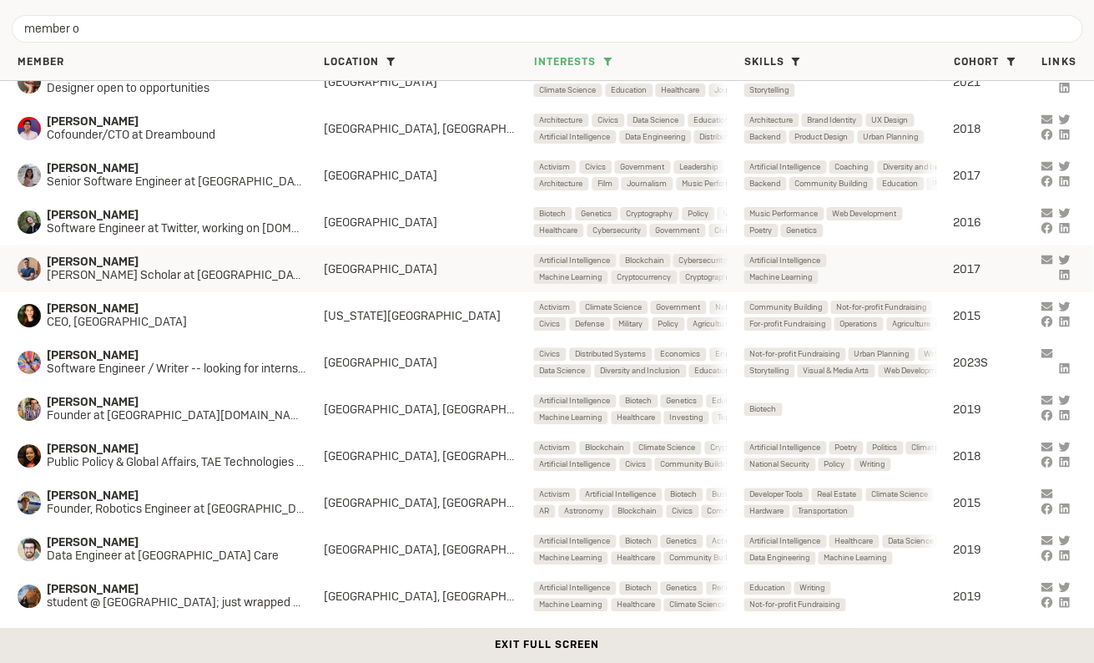
scroll to position [2302, 0]
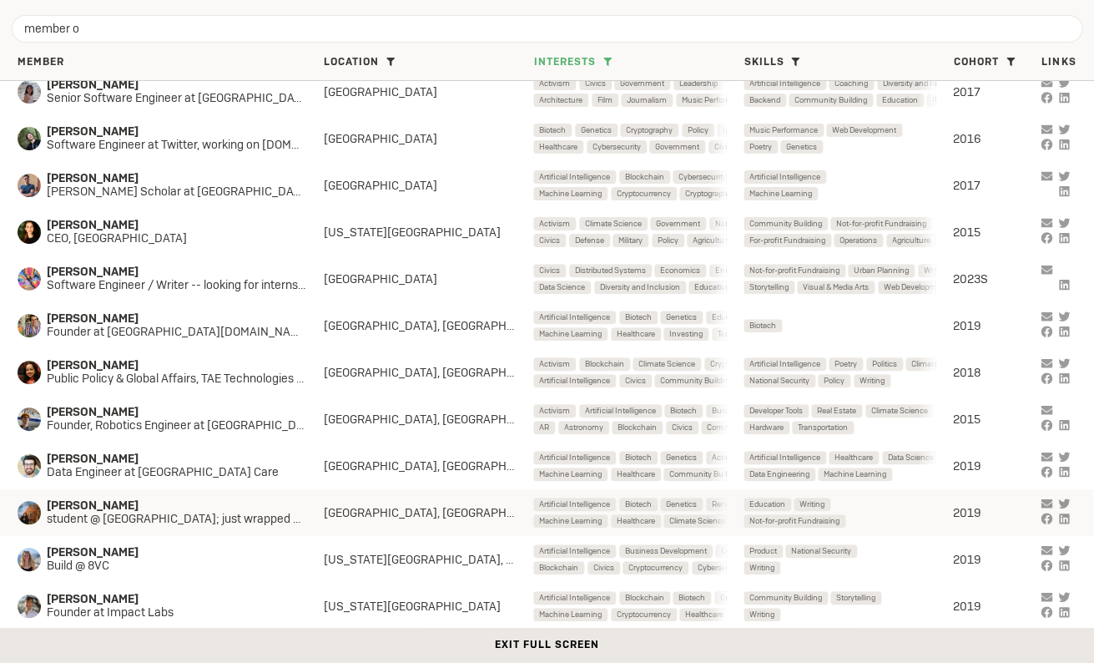
click at [202, 512] on span "Megan Cui" at bounding box center [185, 505] width 277 height 13
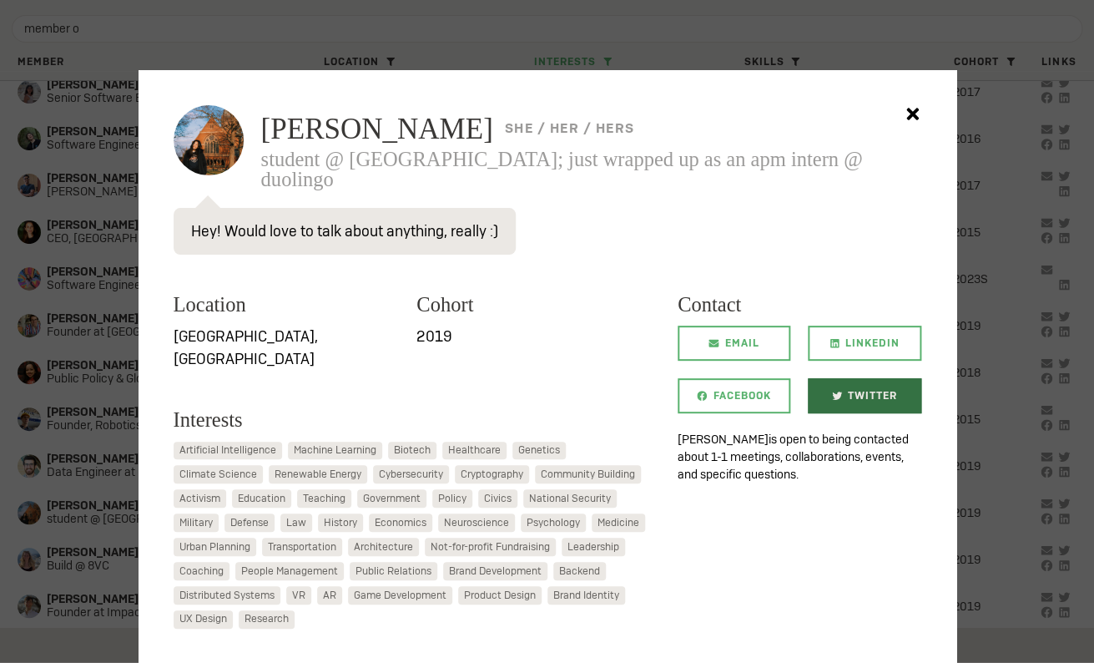
click at [838, 396] on link "Twitter" at bounding box center [864, 395] width 113 height 35
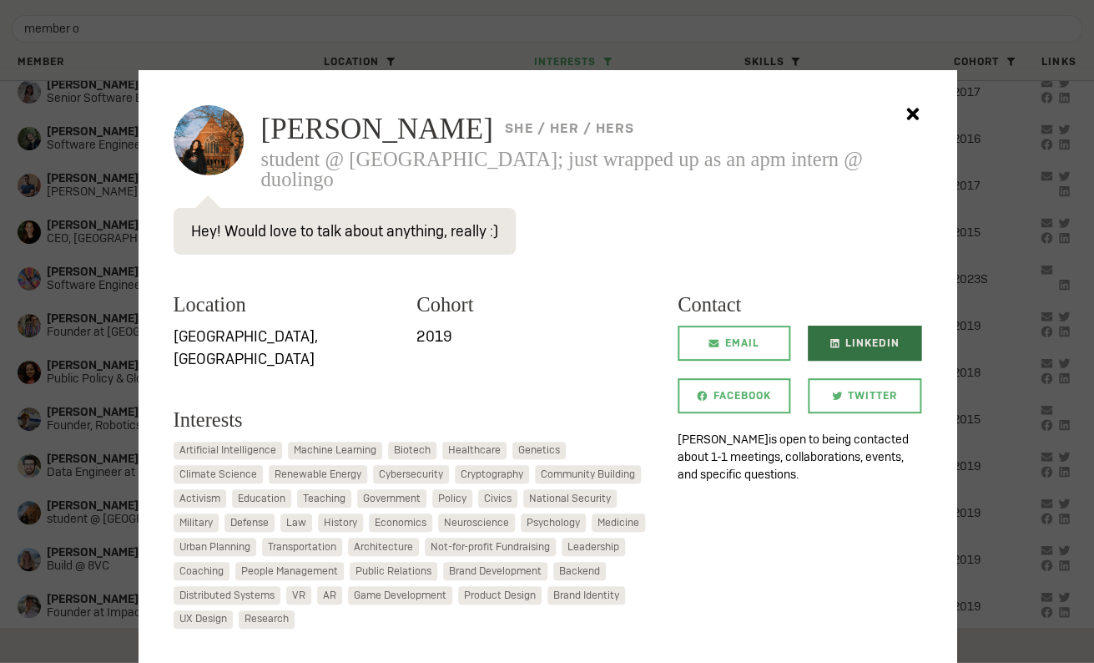
click at [877, 330] on span "LinkedIn" at bounding box center [872, 342] width 54 height 35
click at [375, 515] on span "Economics" at bounding box center [401, 522] width 52 height 15
click at [38, 484] on div at bounding box center [547, 331] width 1094 height 663
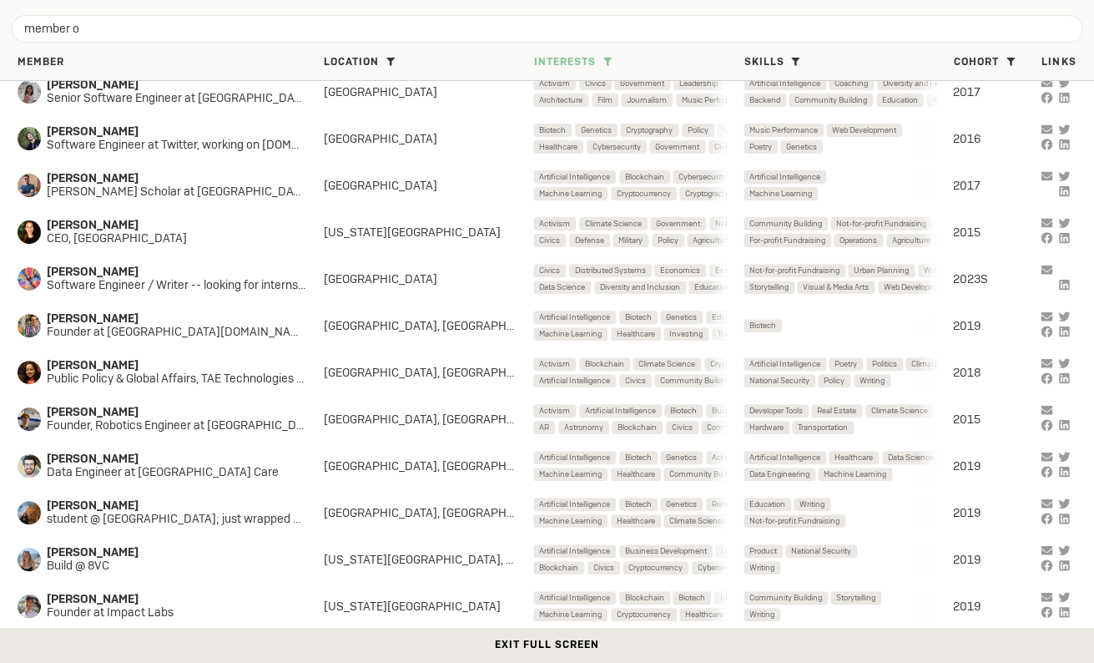
click at [601, 58] on span at bounding box center [607, 62] width 18 height 18
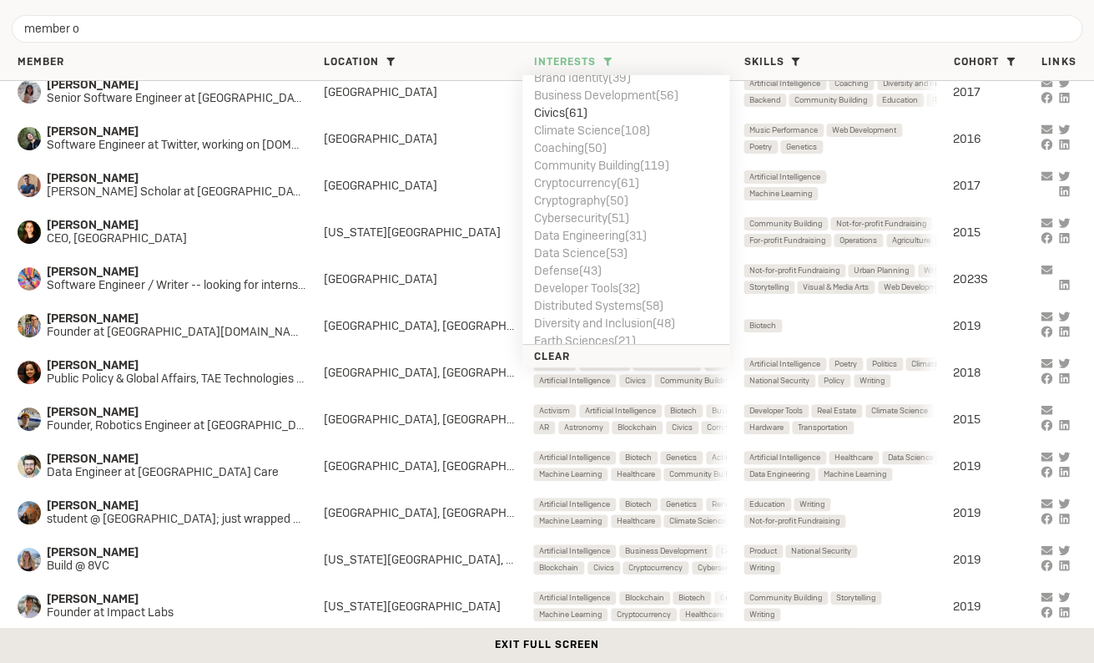
scroll to position [187, 0]
click at [573, 158] on li "Civics ( 61 )" at bounding box center [626, 151] width 184 height 18
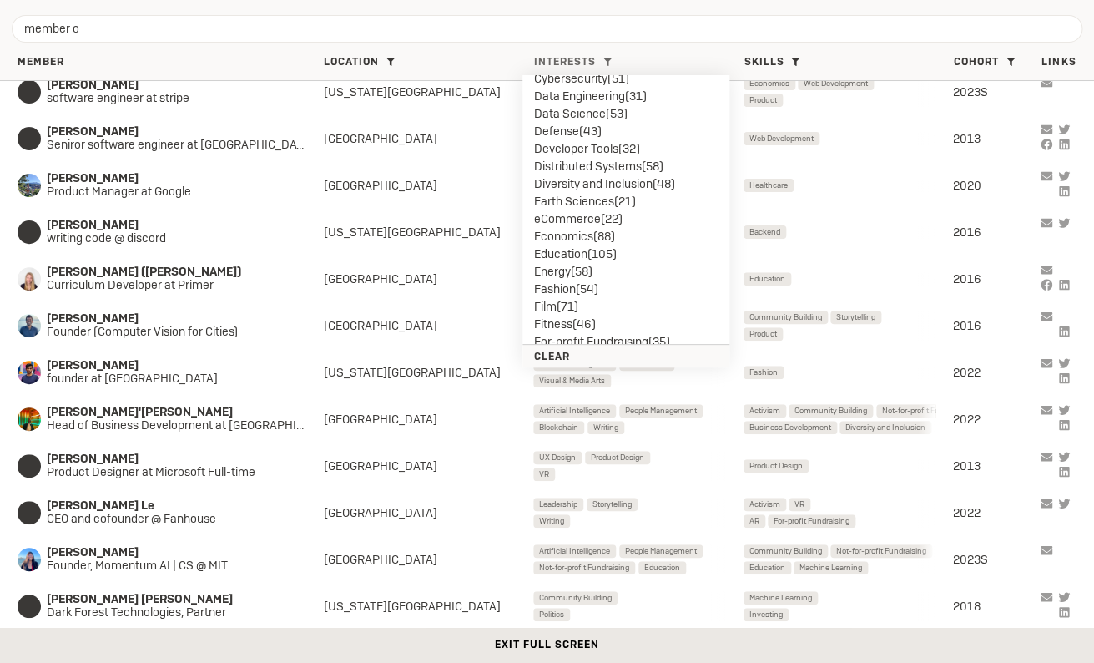
scroll to position [365, 0]
click at [573, 234] on li "Economics ( 88 )" at bounding box center [626, 235] width 184 height 18
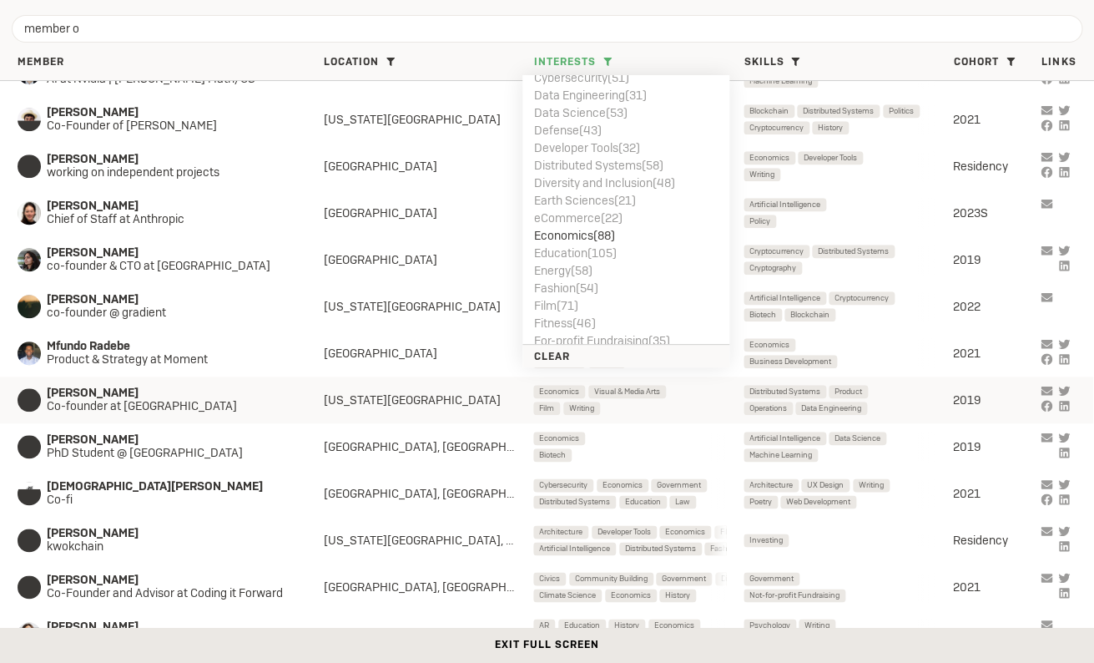
scroll to position [470, 0]
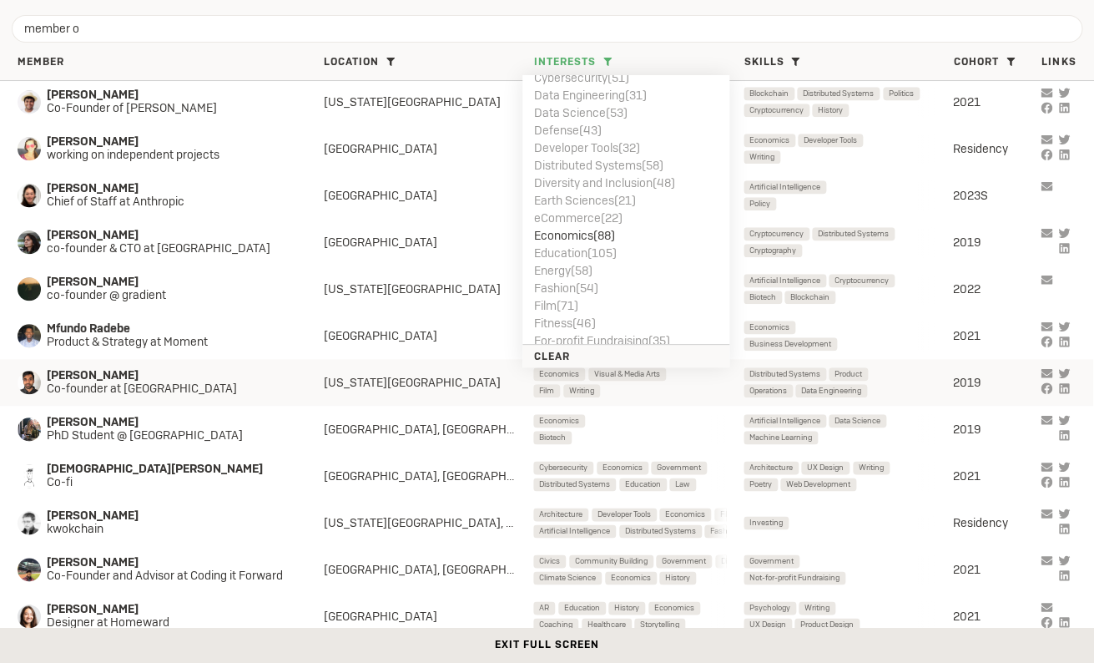
click at [139, 393] on span "Co-founder at Modal" at bounding box center [171, 388] width 248 height 13
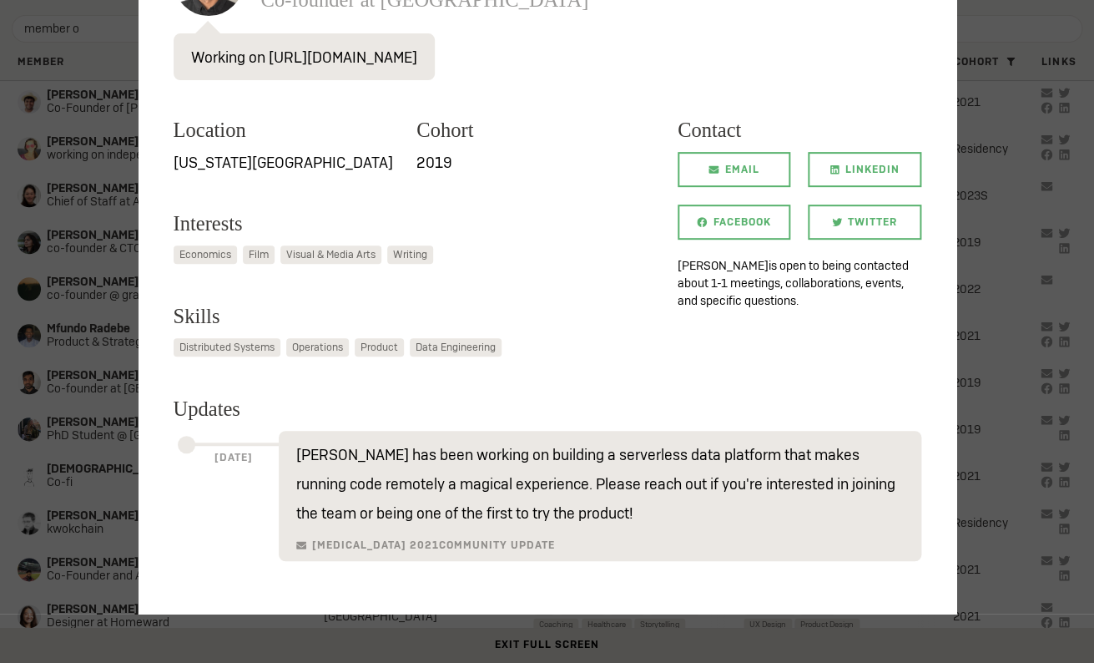
scroll to position [158, 0]
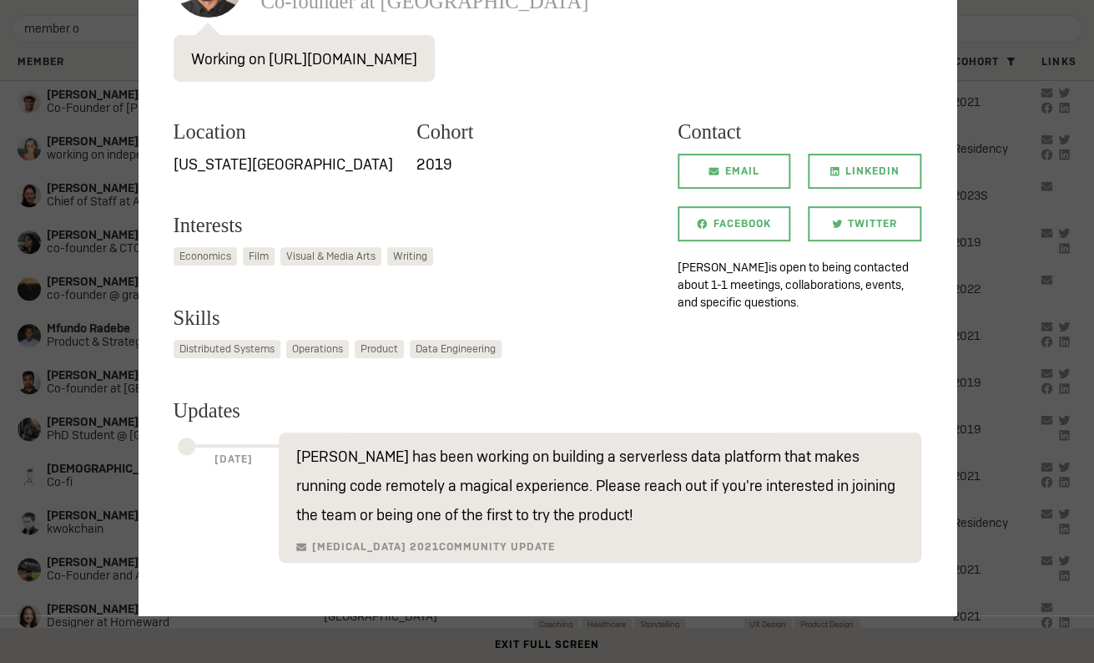
click at [68, 399] on div at bounding box center [547, 331] width 1094 height 663
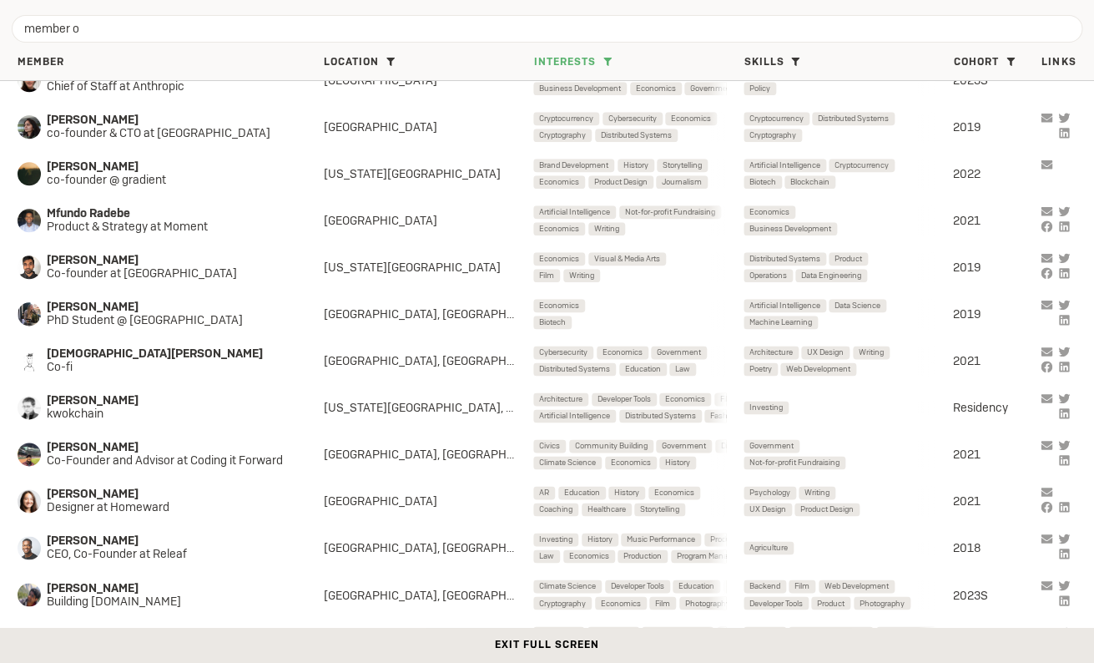
scroll to position [635, 0]
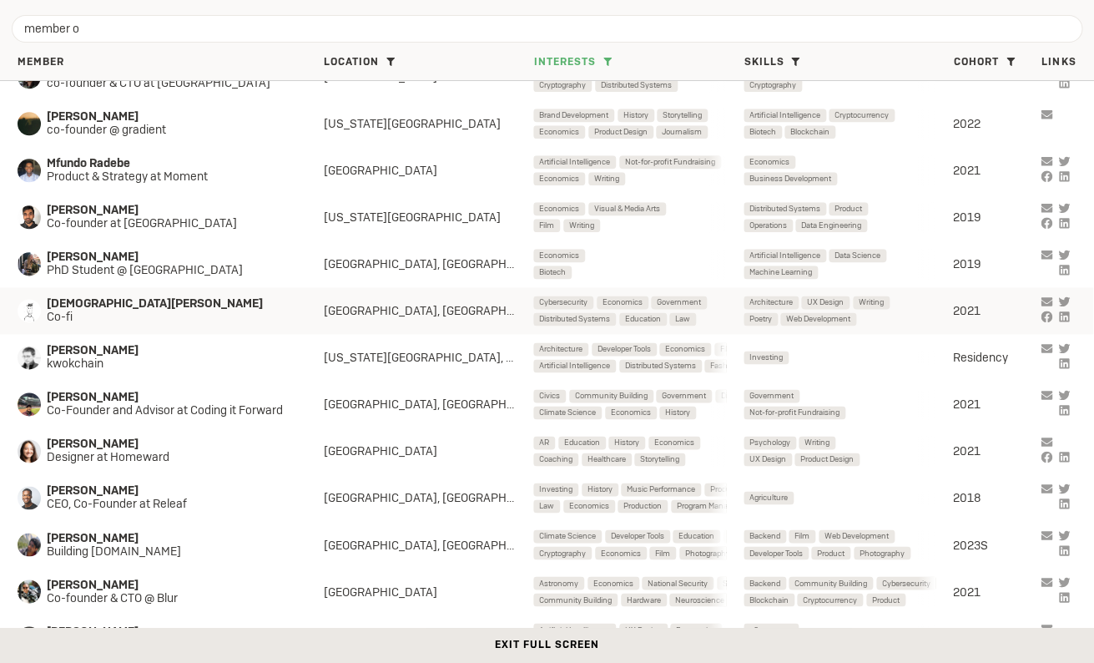
click at [92, 310] on span "Co-fi" at bounding box center [171, 316] width 248 height 13
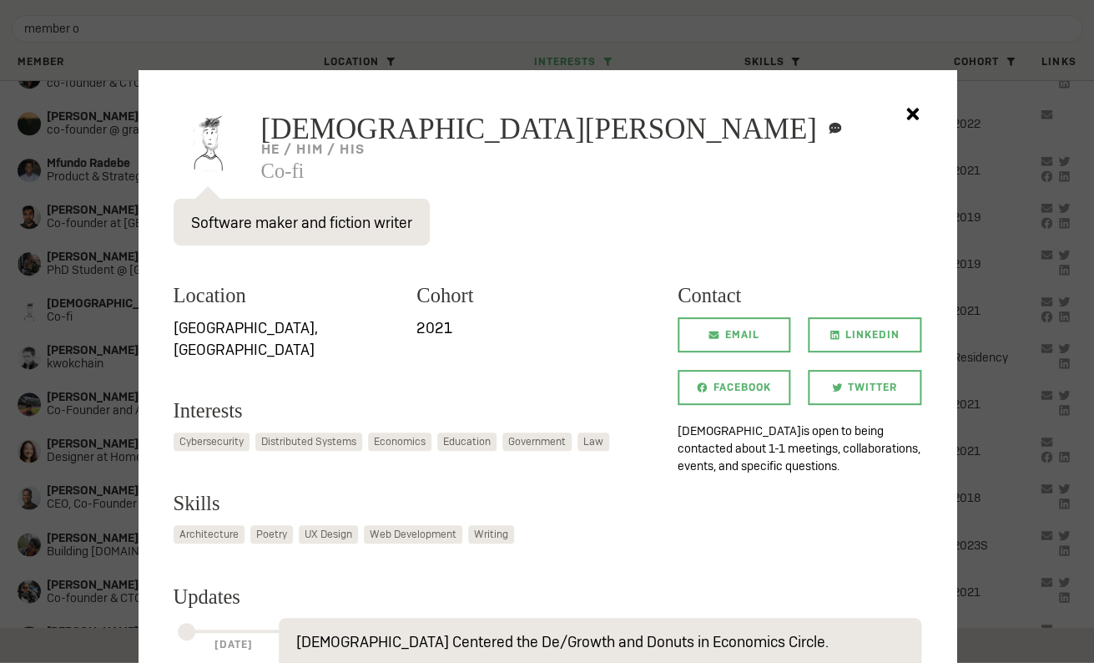
click at [70, 401] on div at bounding box center [547, 331] width 1094 height 663
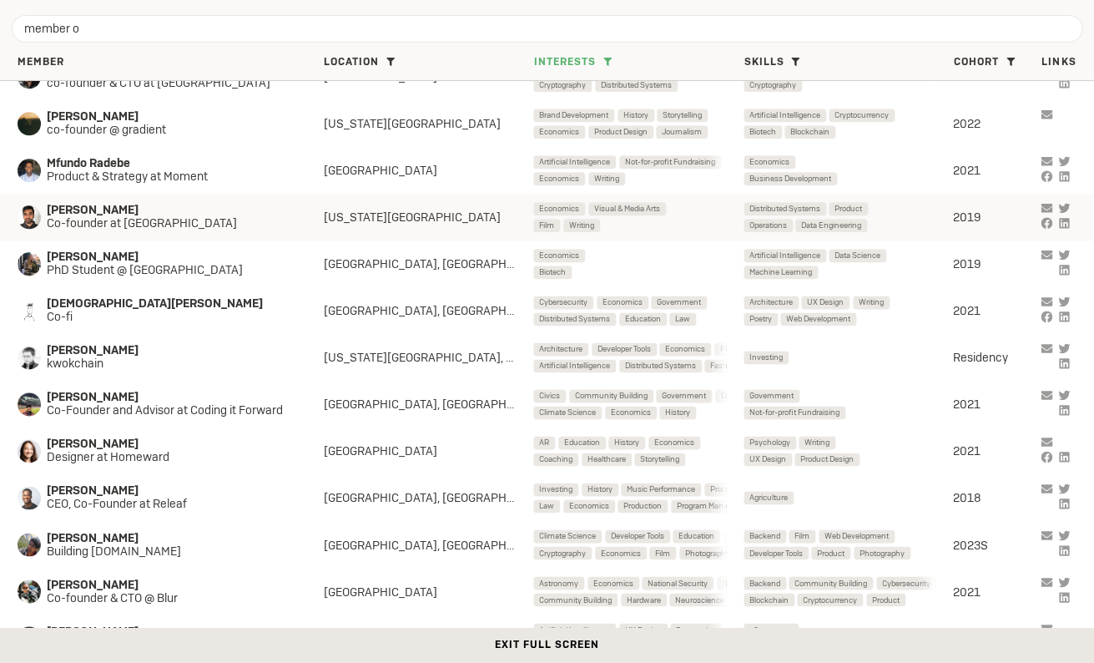
click at [129, 210] on span "Akshat Bubna" at bounding box center [171, 210] width 248 height 13
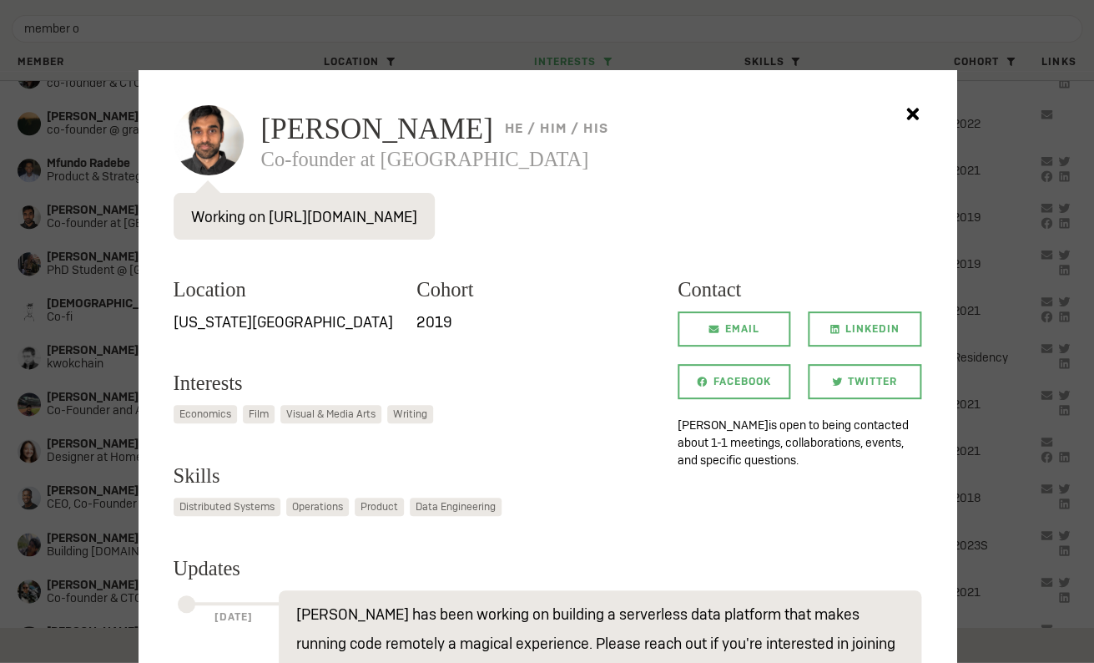
click at [108, 438] on div at bounding box center [547, 331] width 1094 height 663
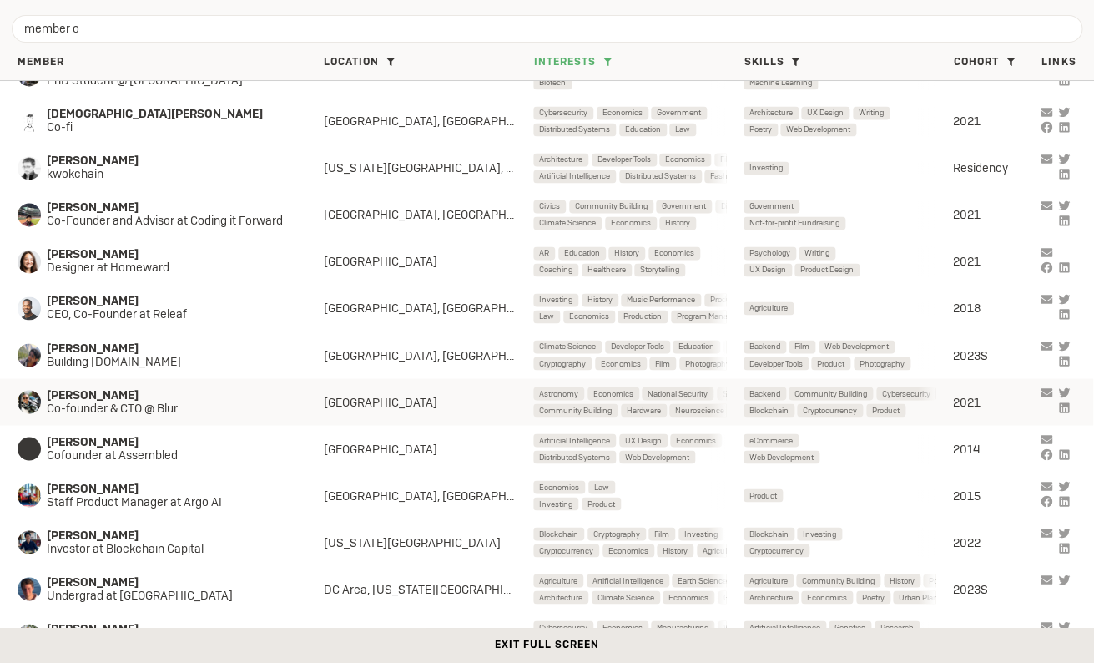
scroll to position [827, 0]
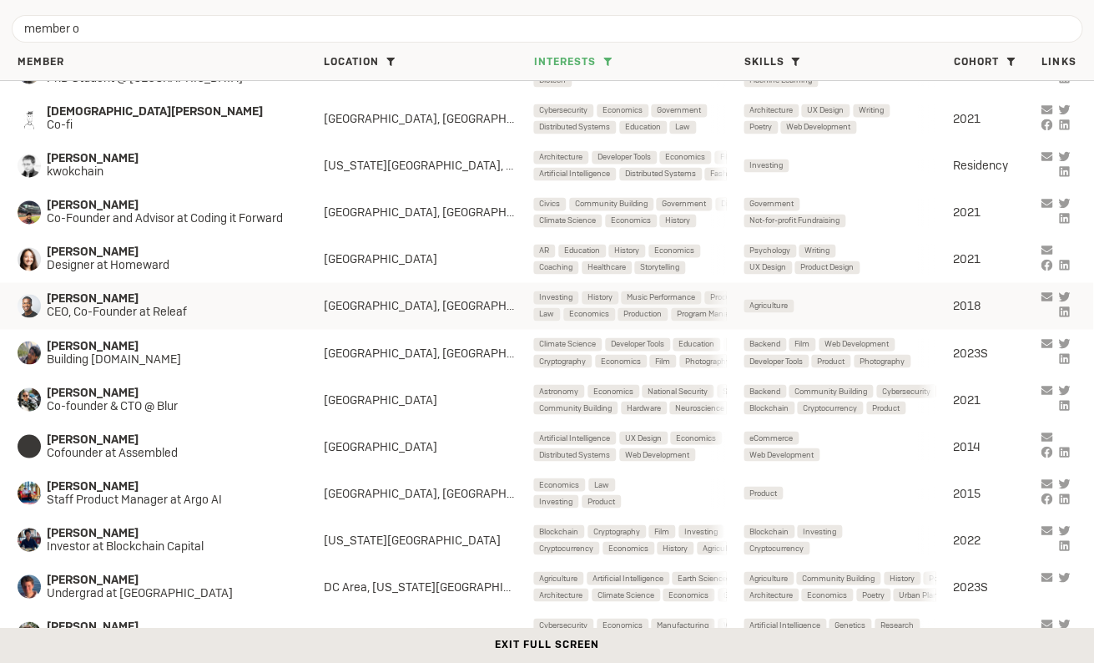
click at [108, 308] on span "CEO, Co-Founder at Releaf" at bounding box center [171, 311] width 248 height 13
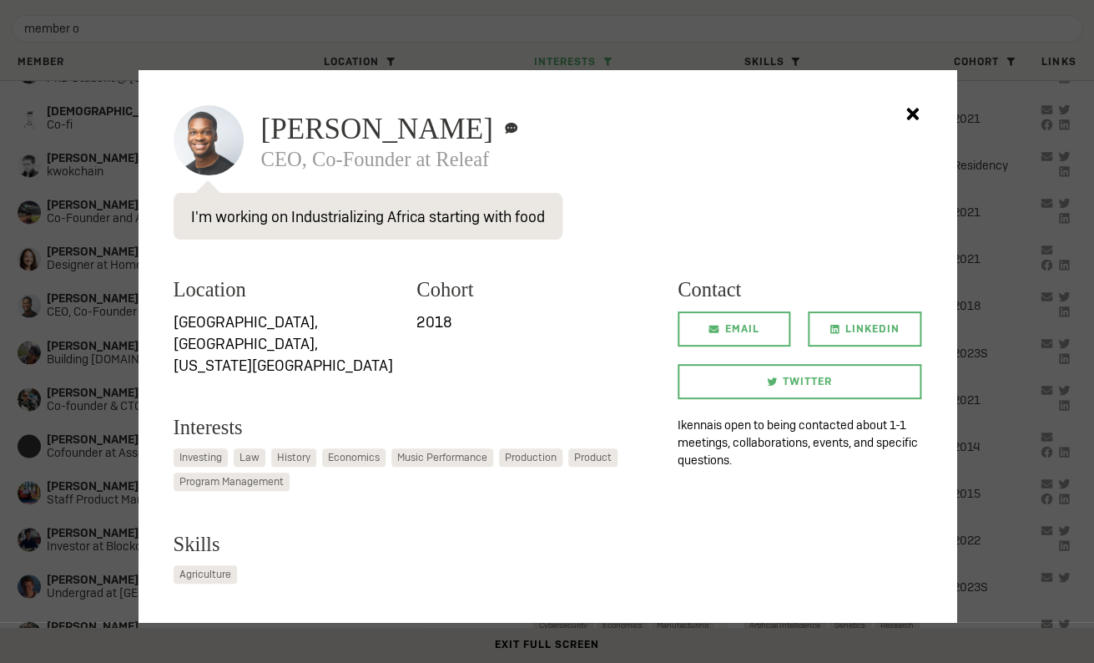
click at [60, 361] on div at bounding box center [547, 331] width 1094 height 663
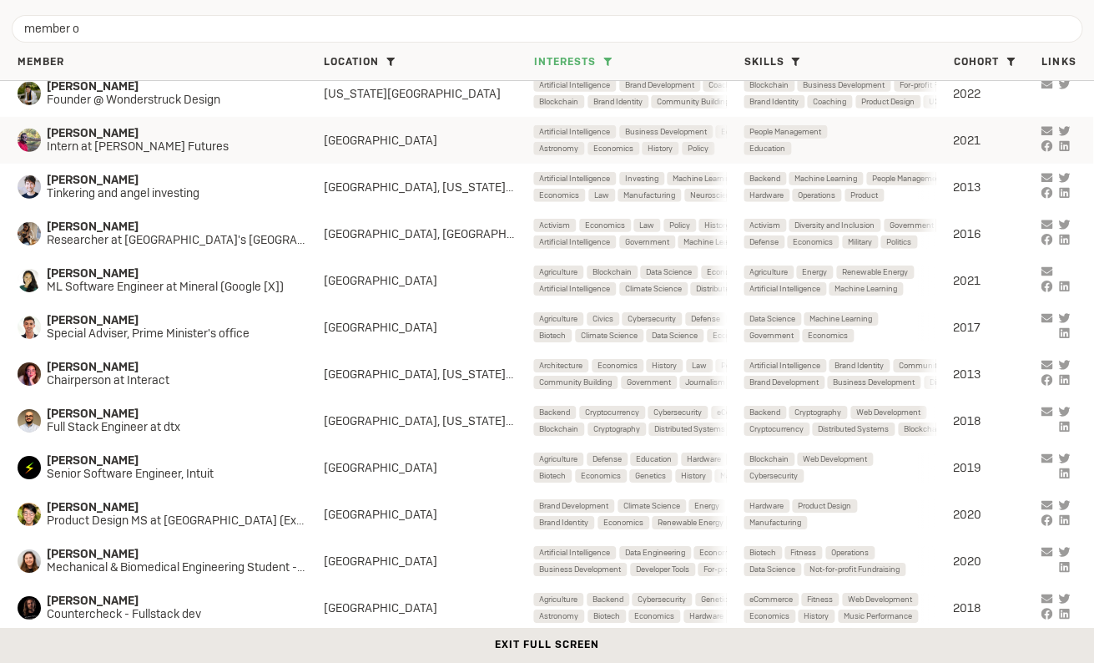
scroll to position [1742, 0]
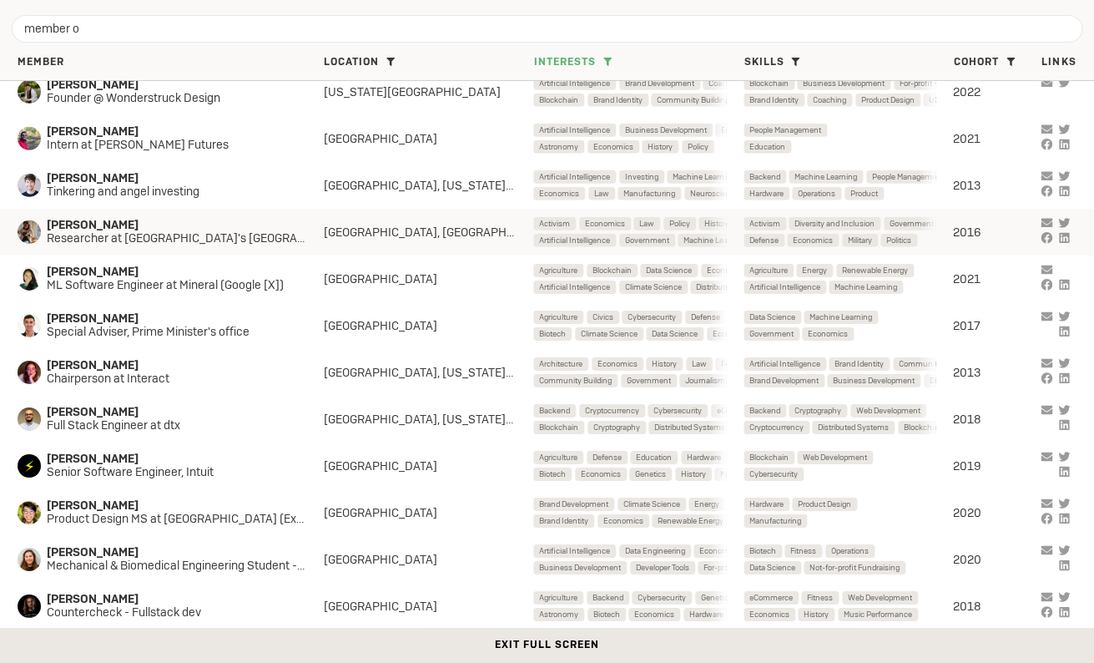
click at [160, 239] on span "Researcher at Harvard's Belfer Center" at bounding box center [185, 238] width 277 height 13
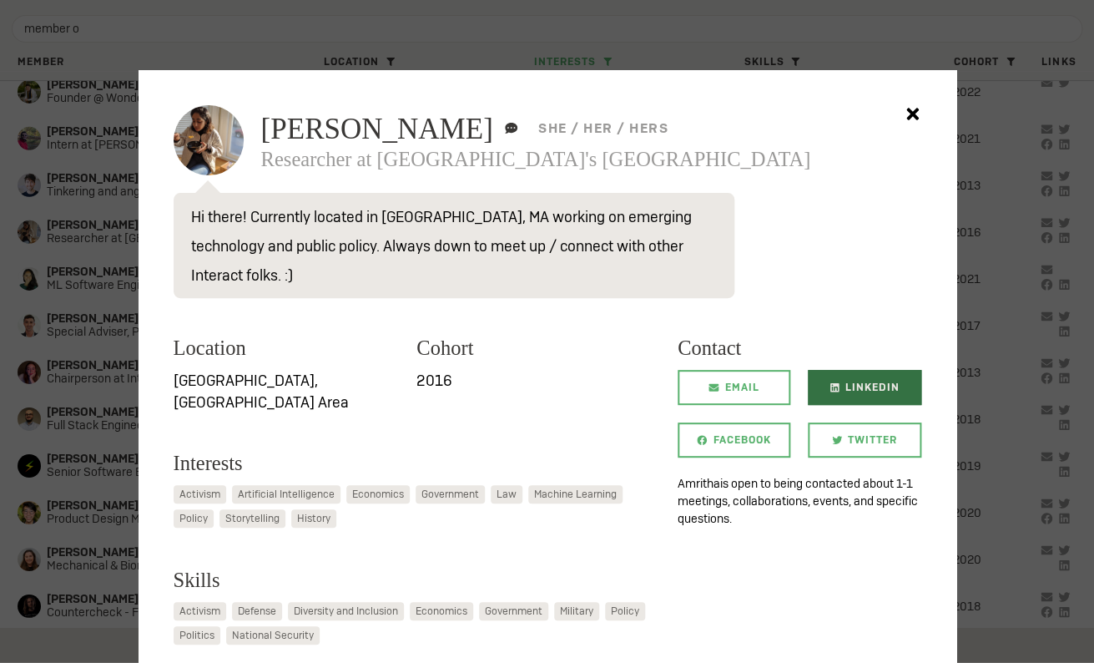
click at [888, 370] on span "LinkedIn" at bounding box center [872, 387] width 54 height 35
click at [58, 319] on div at bounding box center [547, 331] width 1094 height 663
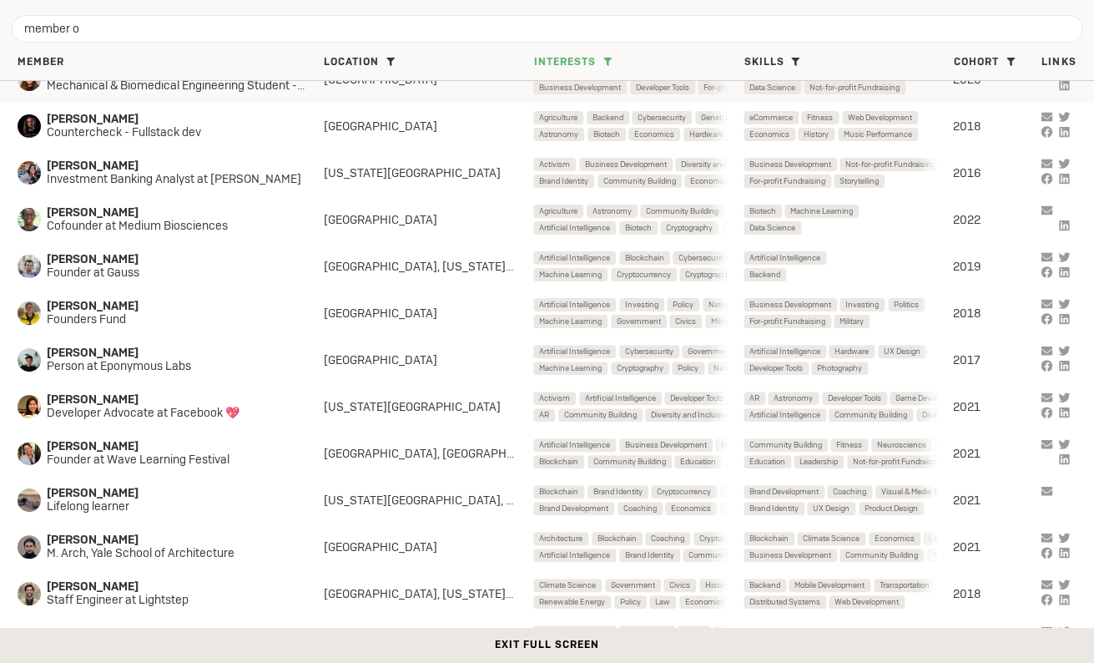
scroll to position [2223, 0]
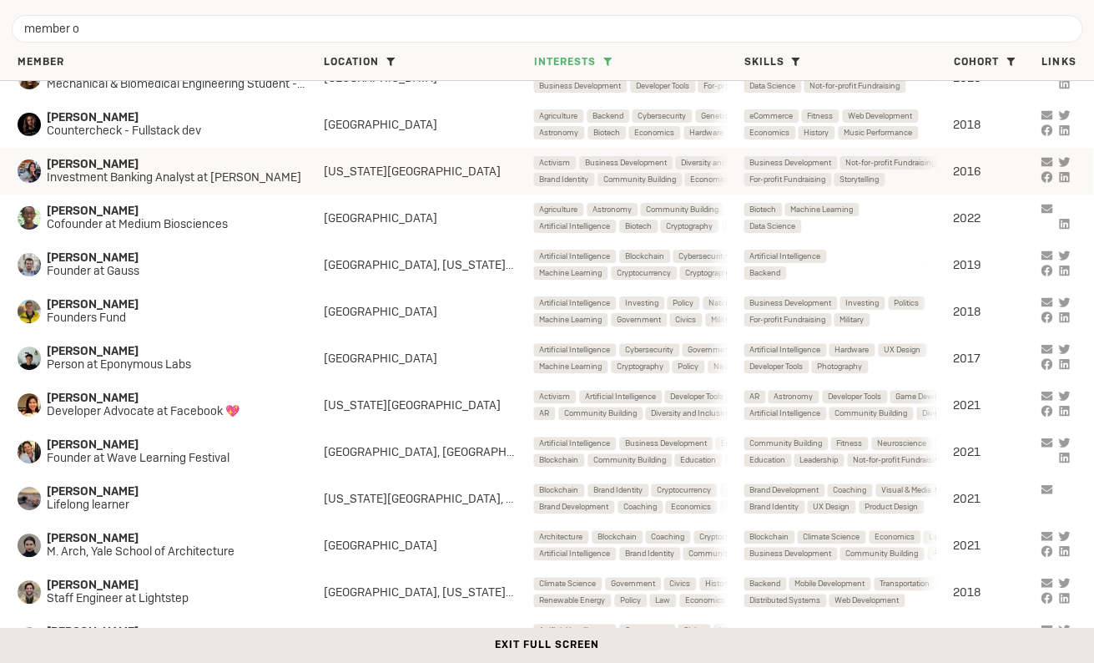
click at [124, 152] on div "Michelle Chen Investment Banking Analyst at J.P. Morgan New York City Activism …" at bounding box center [546, 171] width 1093 height 47
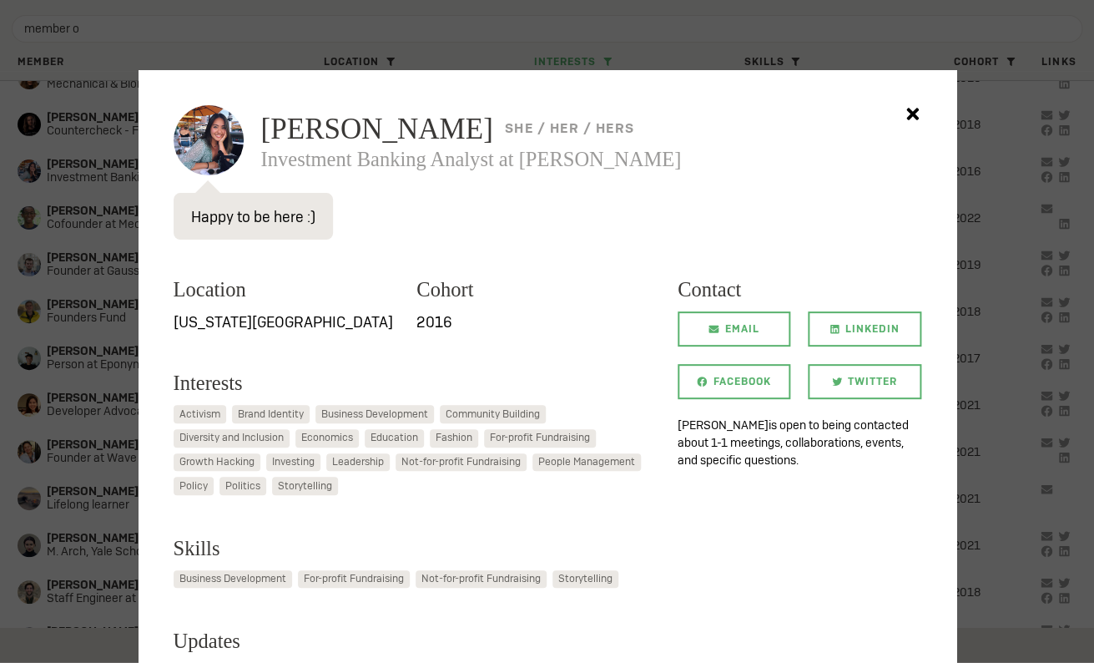
click at [64, 237] on div at bounding box center [547, 331] width 1094 height 663
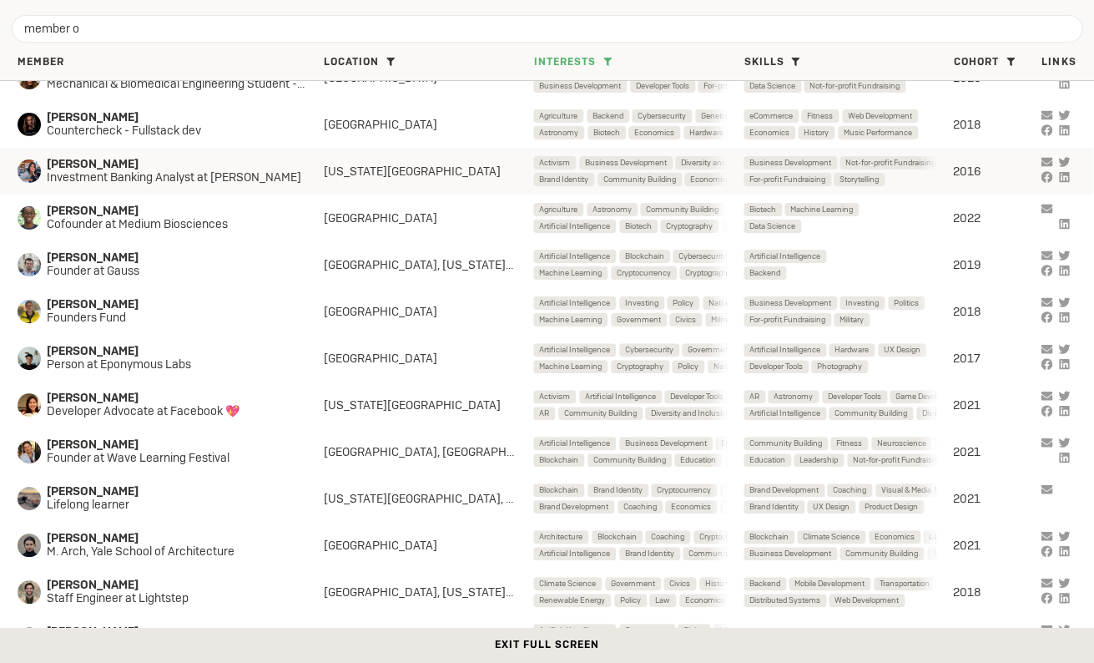
click at [107, 166] on span "Michelle Chen" at bounding box center [183, 164] width 272 height 13
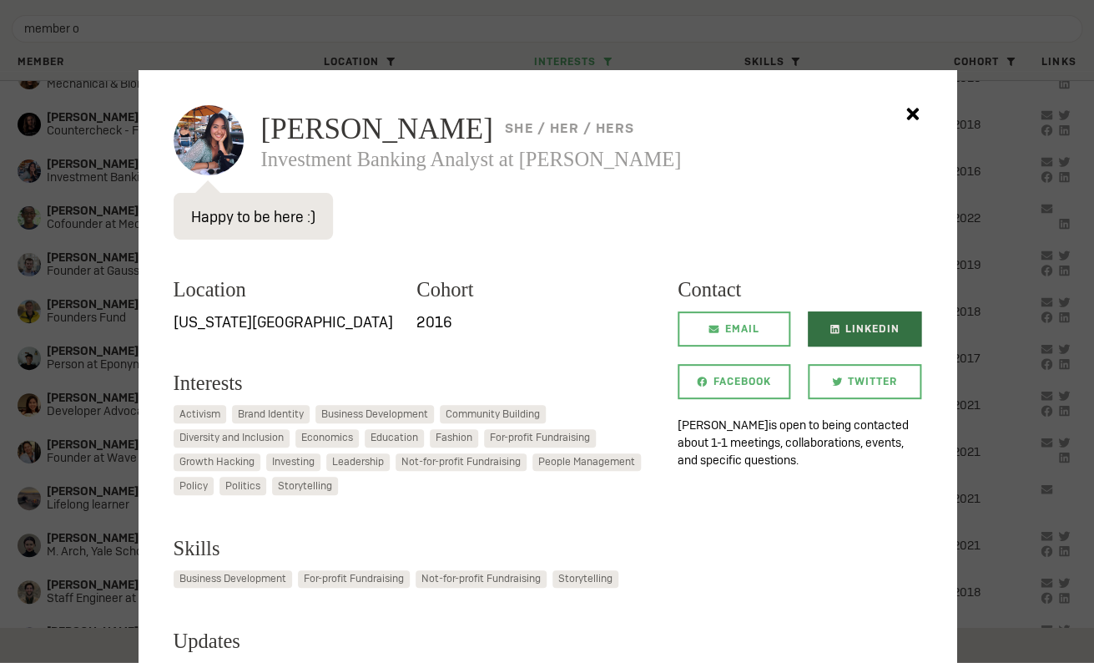
click at [878, 344] on span "LinkedIn" at bounding box center [872, 328] width 54 height 35
click at [78, 357] on div at bounding box center [547, 331] width 1094 height 663
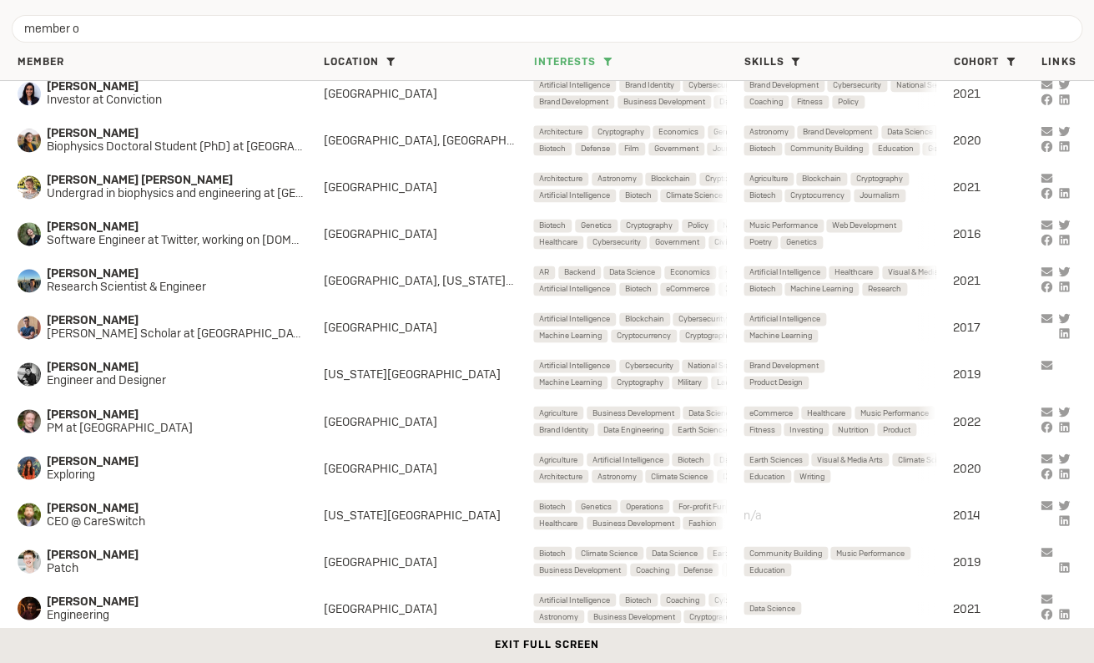
scroll to position [2963, 0]
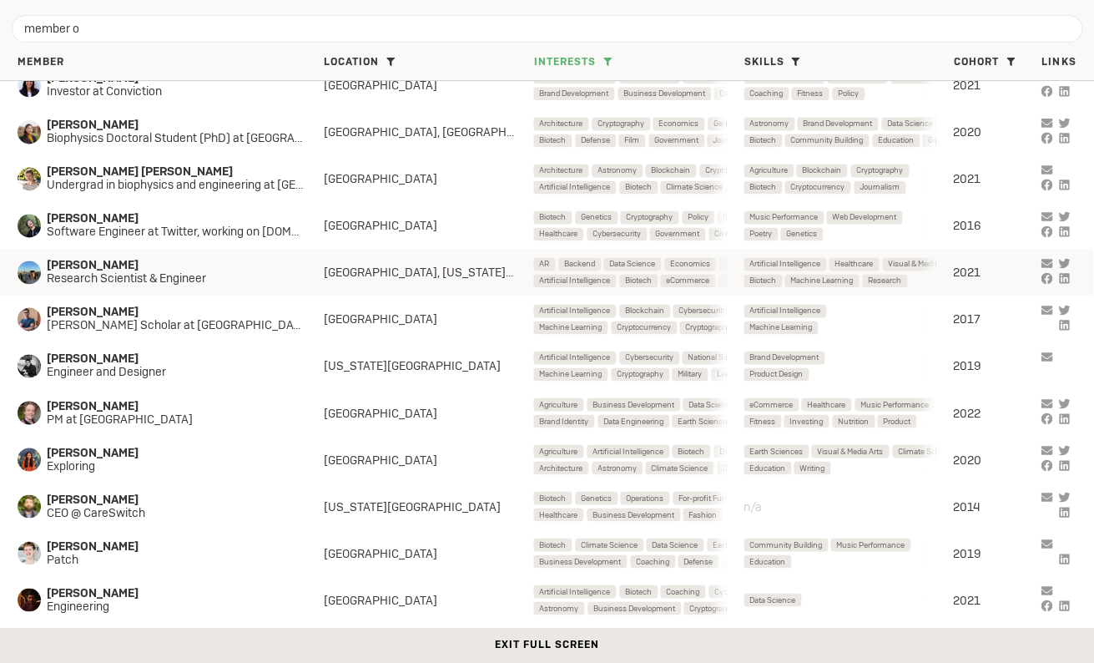
click at [186, 265] on span "Winnie Xu" at bounding box center [171, 265] width 248 height 13
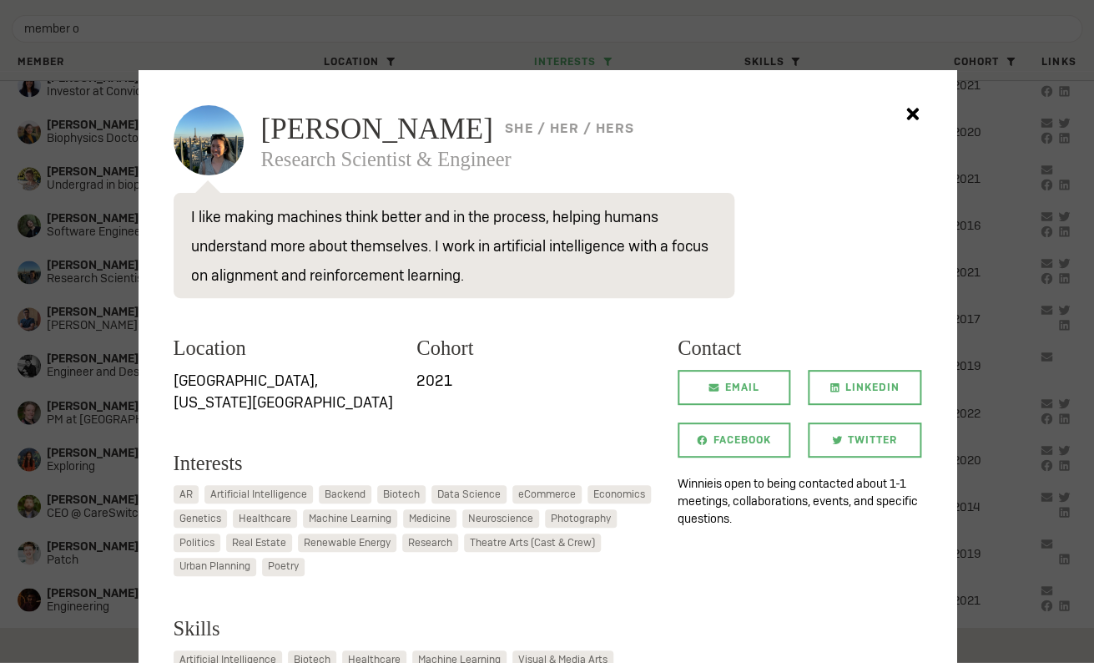
click at [98, 543] on div at bounding box center [547, 331] width 1094 height 663
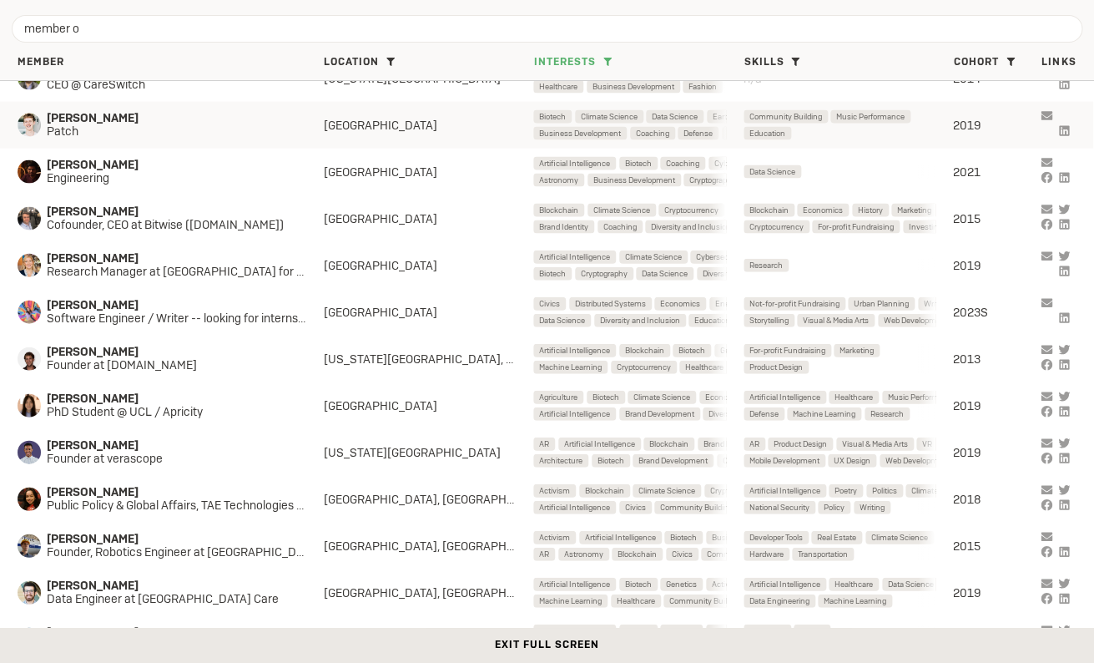
scroll to position [3564, 0]
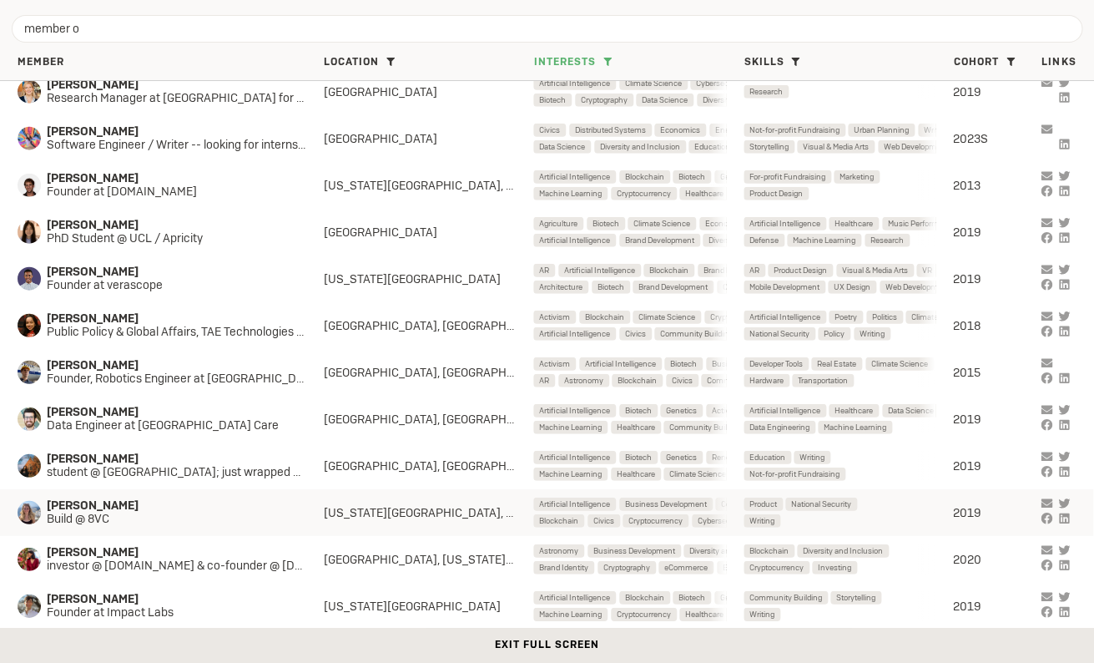
click at [144, 519] on span "Build @ 8VC" at bounding box center [171, 518] width 248 height 13
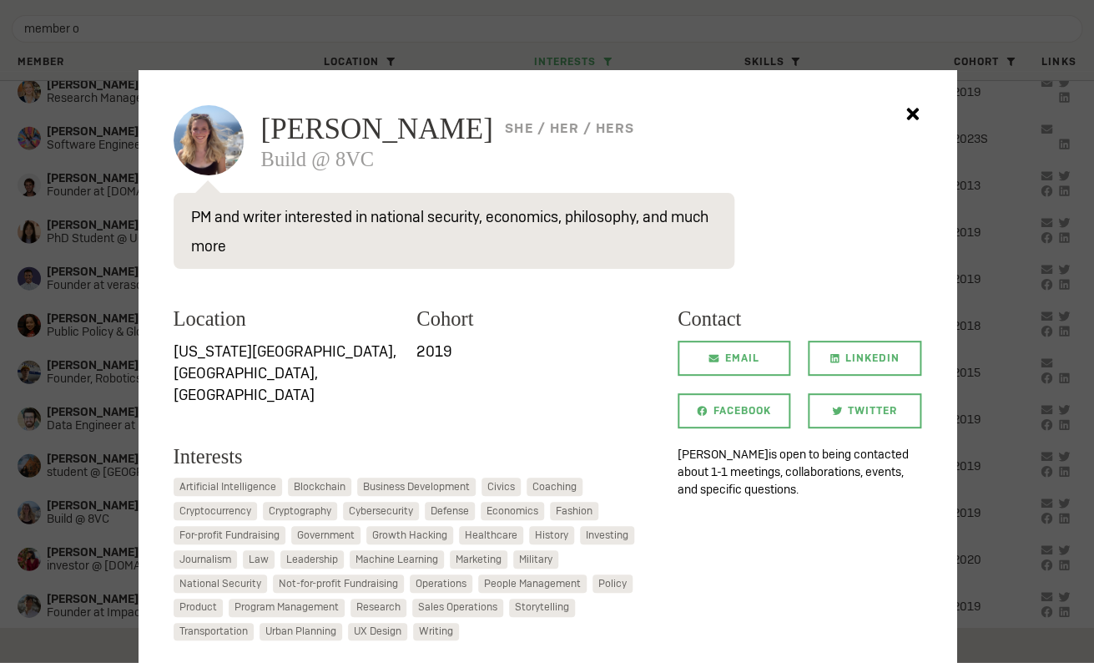
click at [101, 508] on div at bounding box center [547, 331] width 1094 height 663
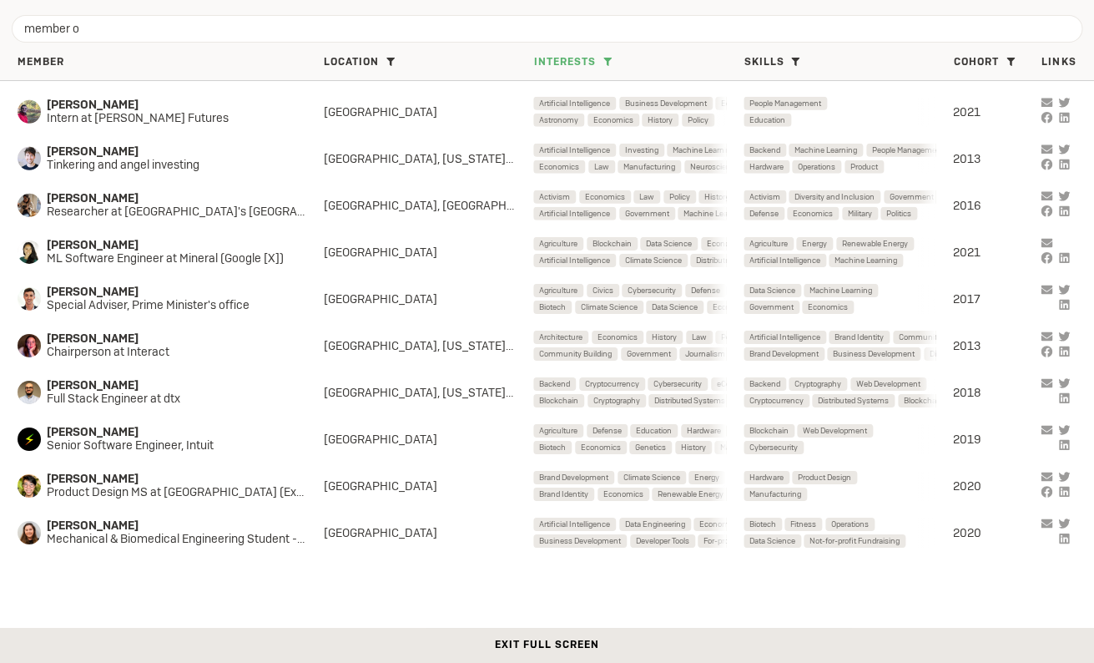
scroll to position [1388, 0]
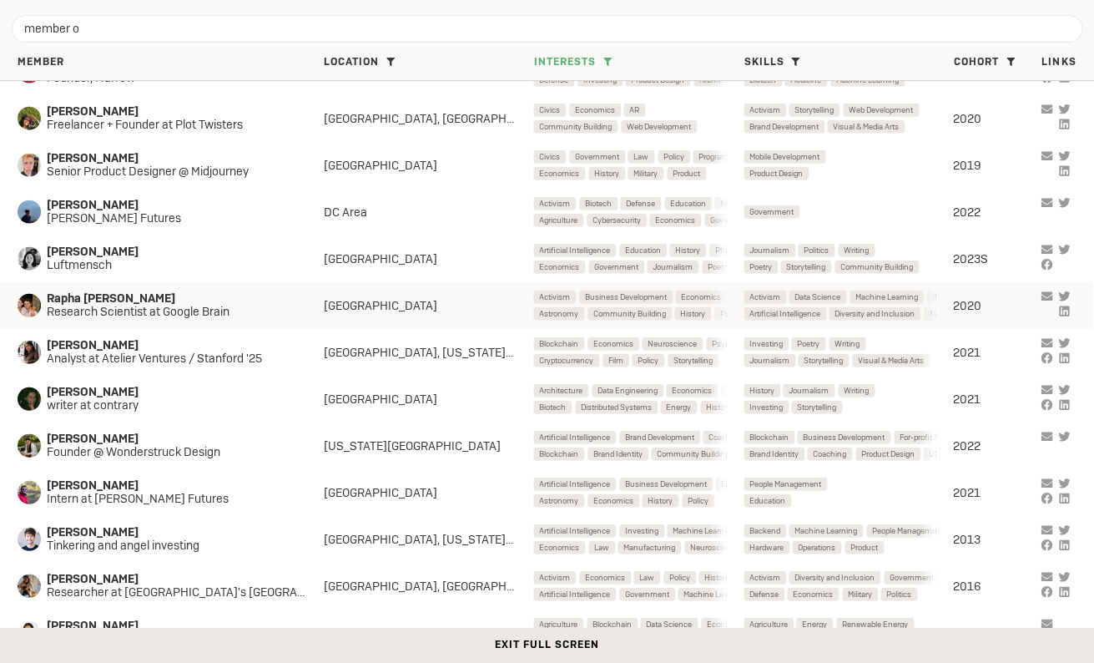
click at [153, 301] on span "Rapha Gontijo Lopes" at bounding box center [171, 298] width 248 height 13
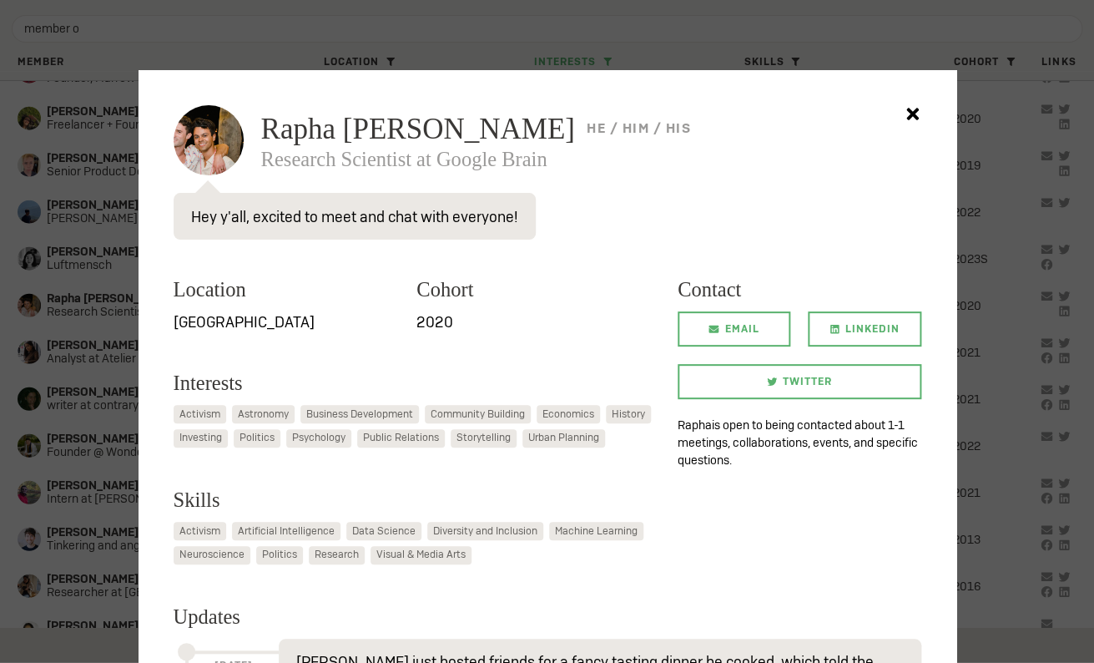
click at [49, 360] on div at bounding box center [547, 331] width 1094 height 663
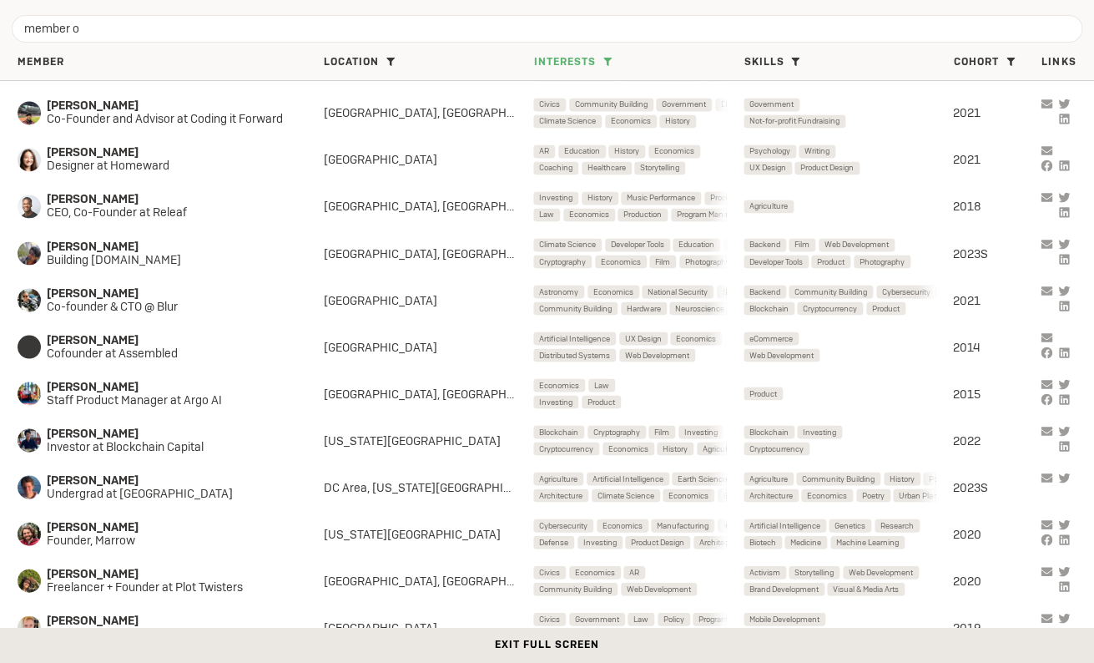
scroll to position [481, 0]
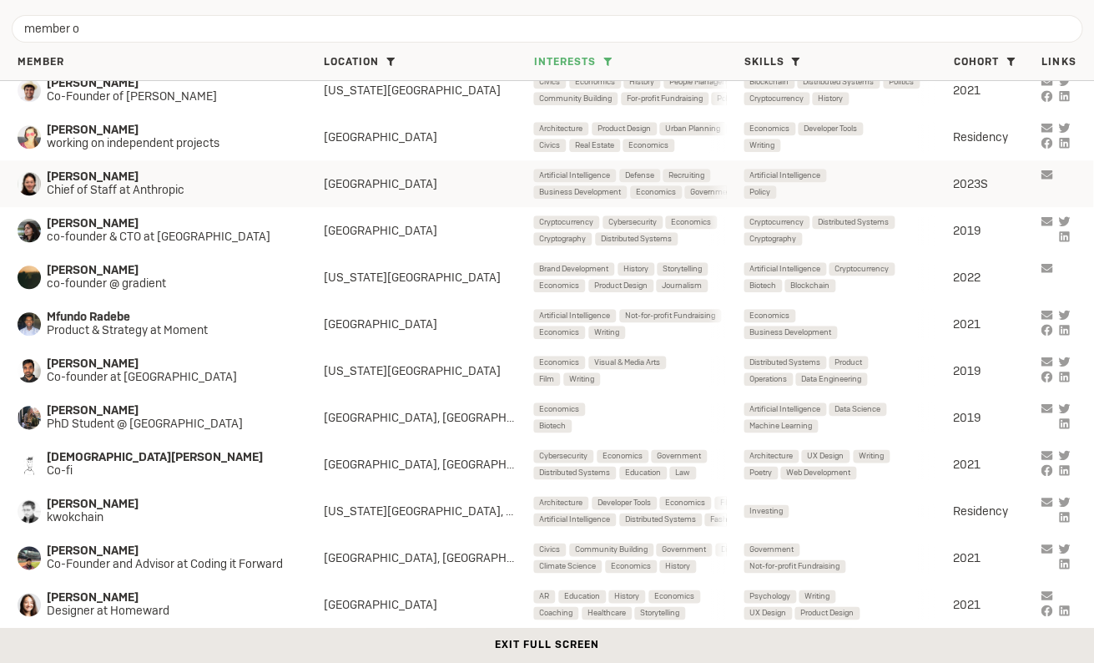
click at [106, 182] on span "Anne le Roux" at bounding box center [171, 176] width 248 height 13
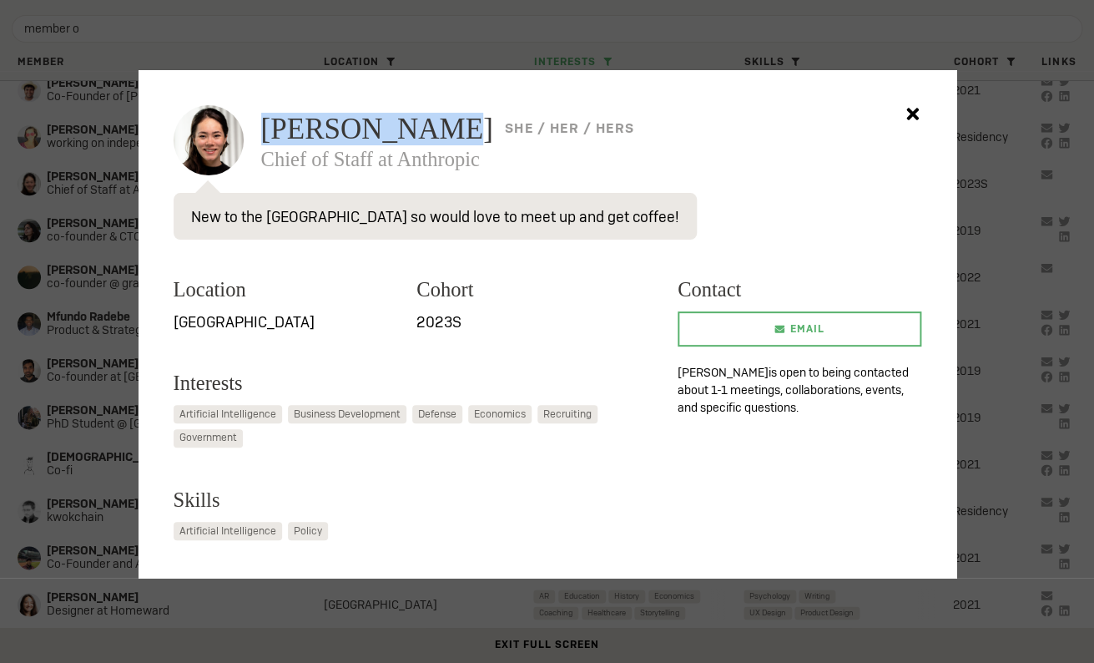
drag, startPoint x: 265, startPoint y: 133, endPoint x: 426, endPoint y: 123, distance: 161.4
click at [426, 123] on span "Anne le Roux" at bounding box center [377, 128] width 232 height 29
click at [83, 365] on div at bounding box center [547, 331] width 1094 height 663
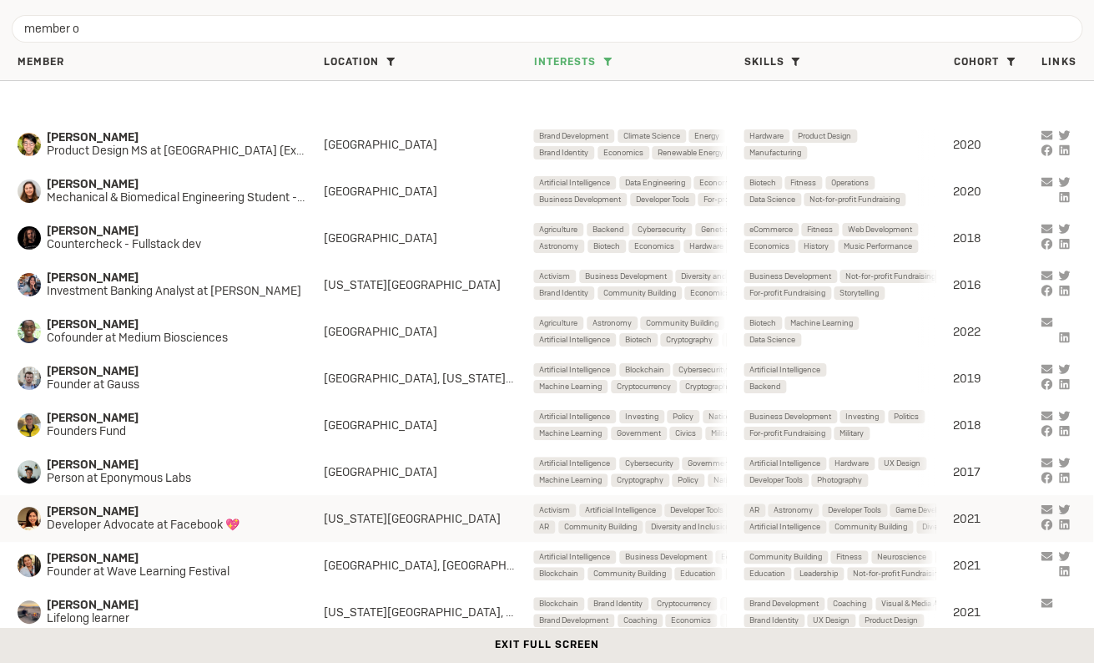
scroll to position [3144, 0]
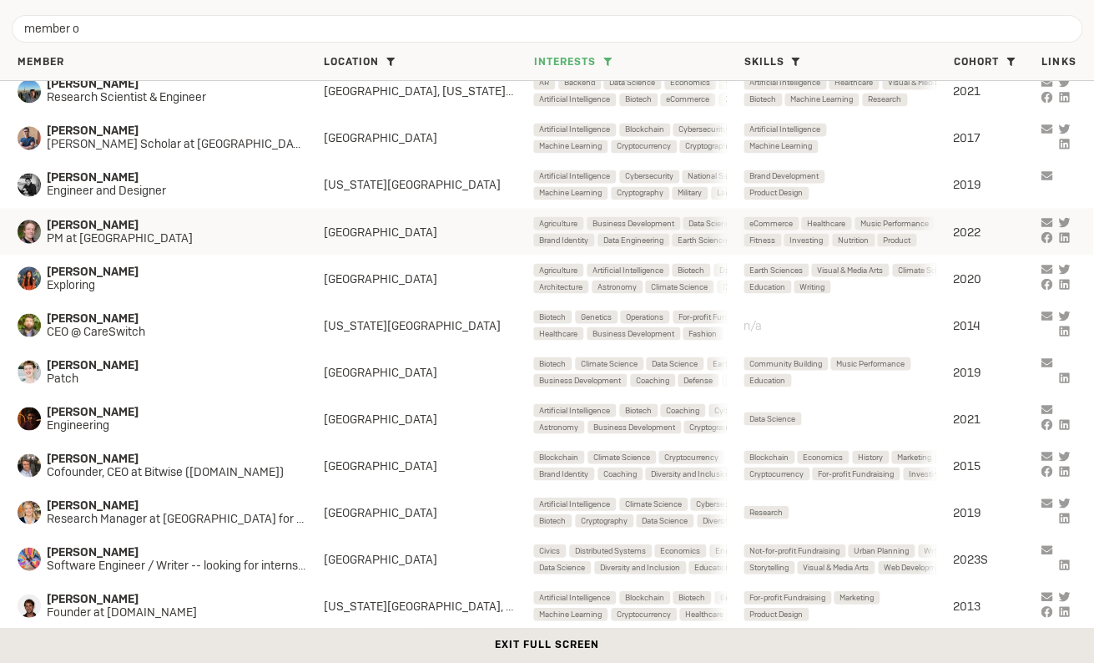
click at [151, 235] on span "PM at Perimeter" at bounding box center [171, 237] width 248 height 13
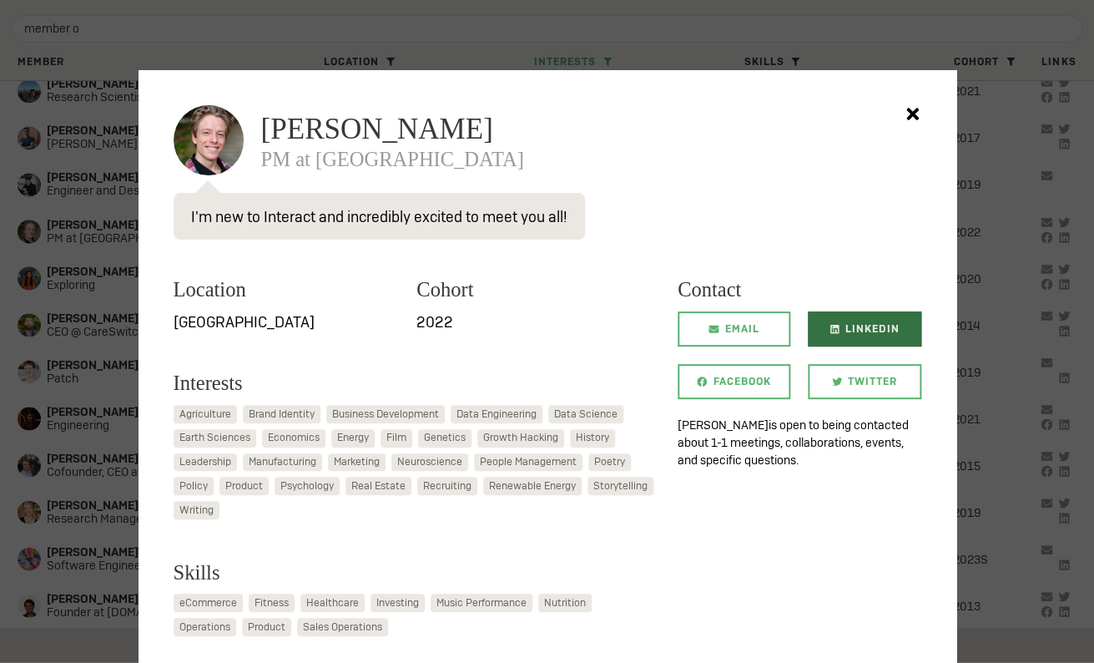
click at [865, 339] on span "LinkedIn" at bounding box center [872, 328] width 54 height 35
click at [54, 412] on div at bounding box center [547, 331] width 1094 height 663
